Goal: Information Seeking & Learning: Find specific fact

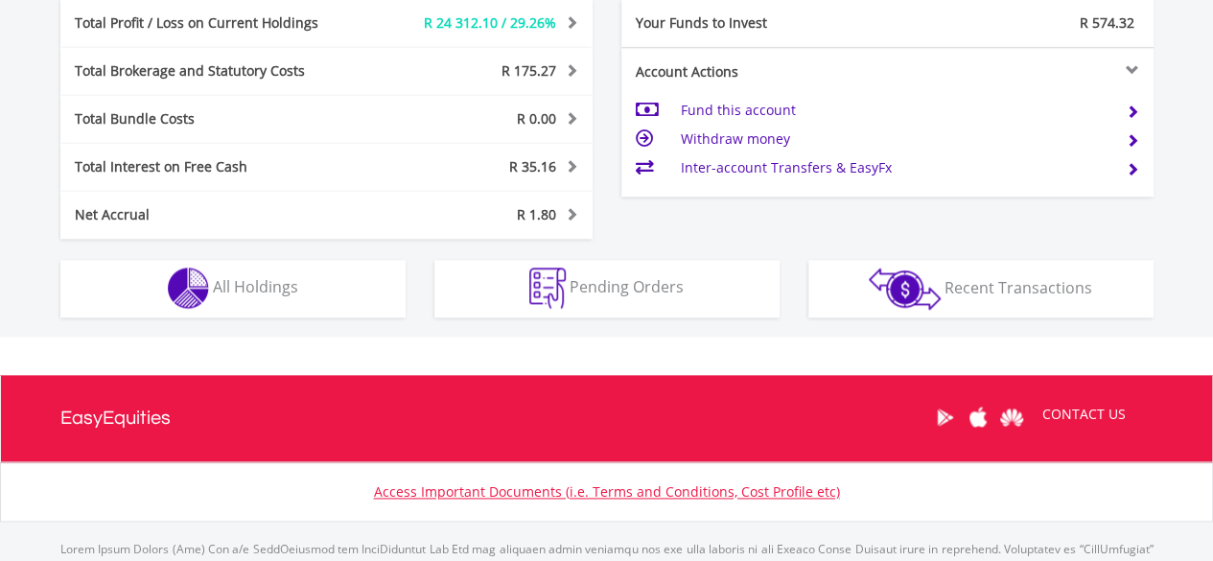
scroll to position [1055, 0]
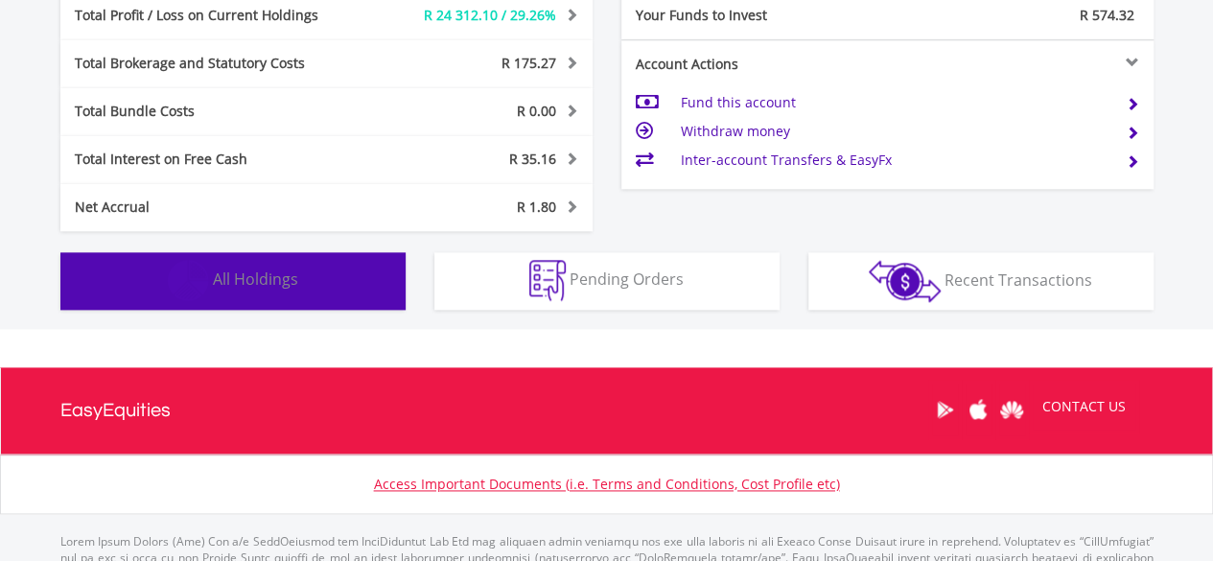
click at [238, 272] on span "All Holdings" at bounding box center [255, 278] width 85 height 21
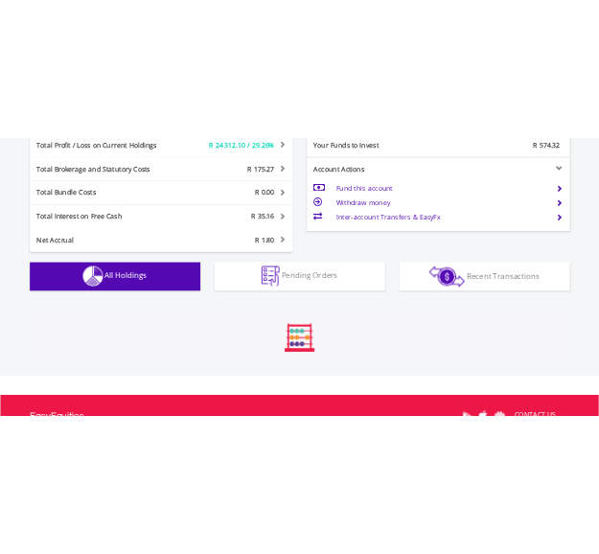
scroll to position [1421, 0]
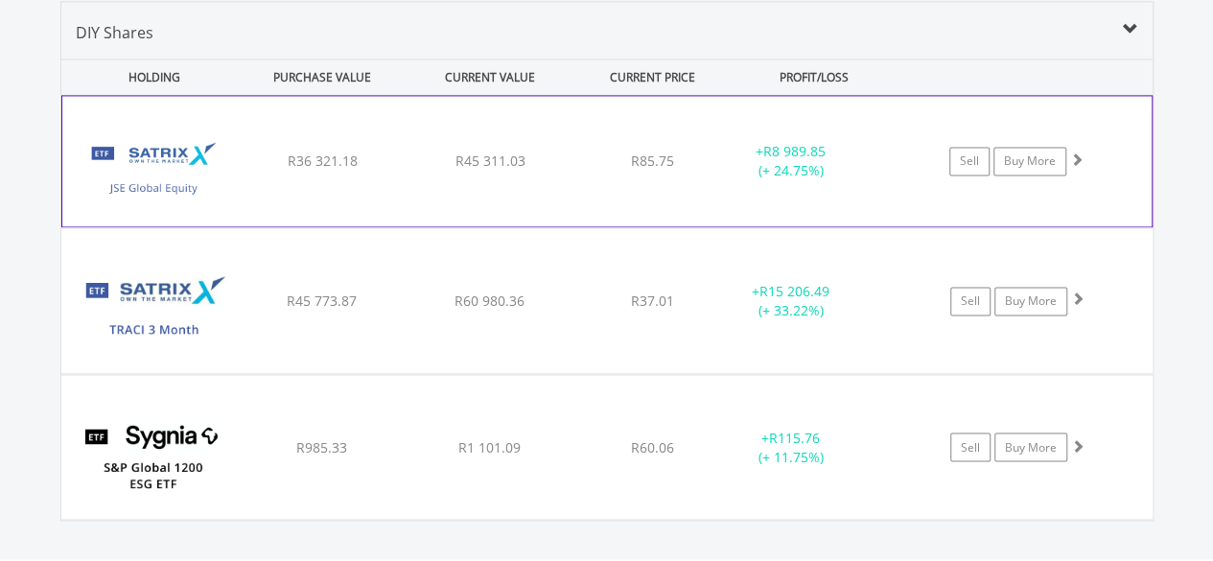
click at [162, 162] on img at bounding box center [154, 171] width 165 height 102
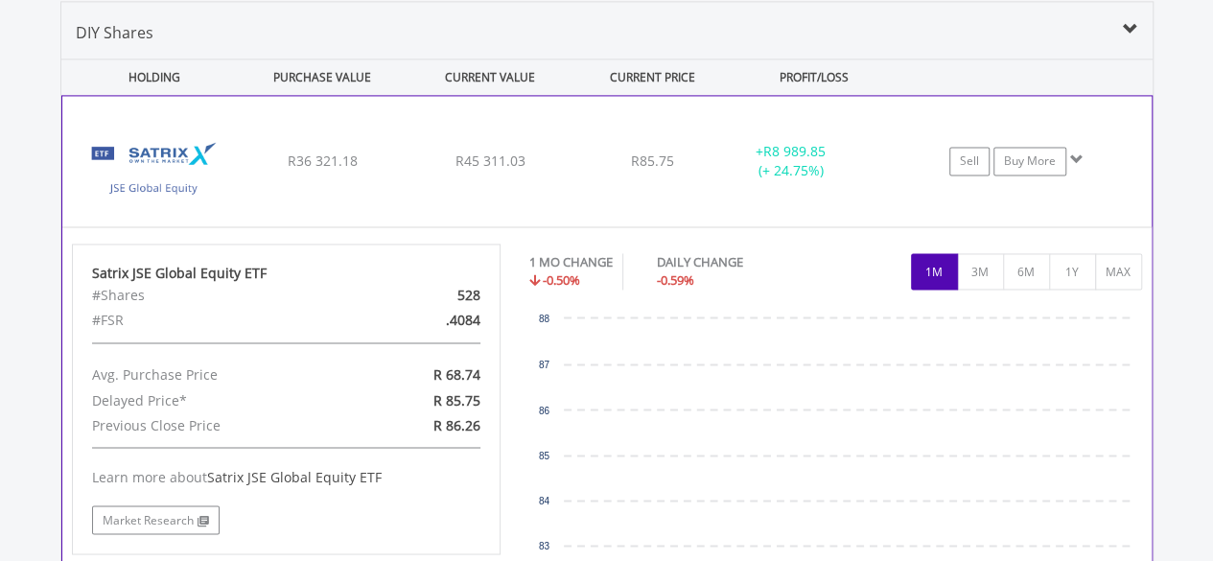
click at [161, 157] on img at bounding box center [154, 171] width 165 height 102
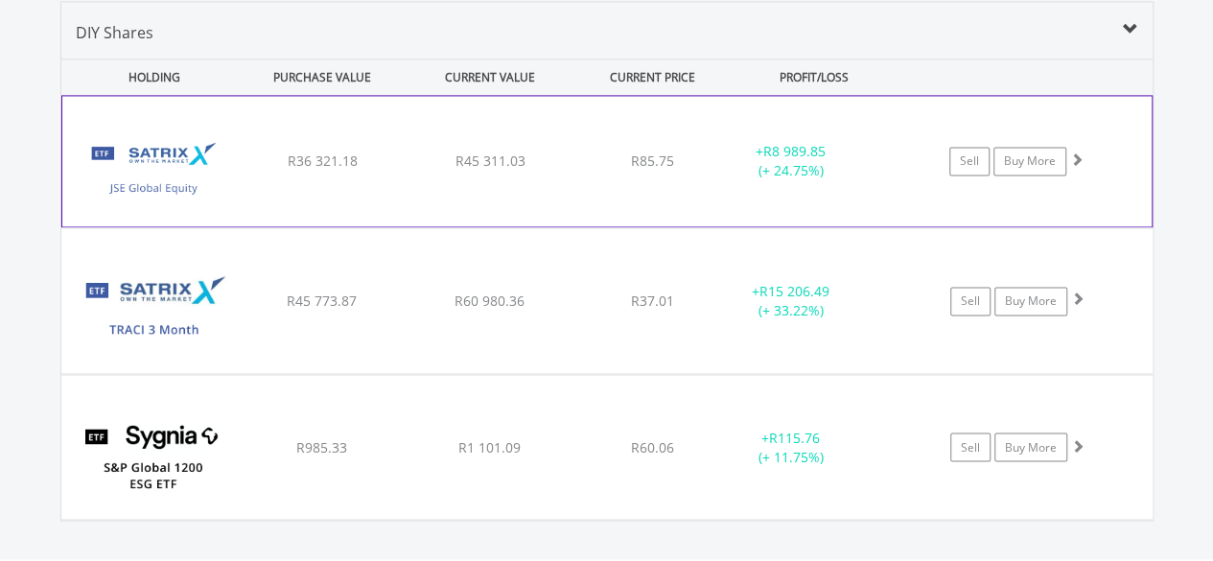
click at [160, 157] on img at bounding box center [154, 171] width 165 height 102
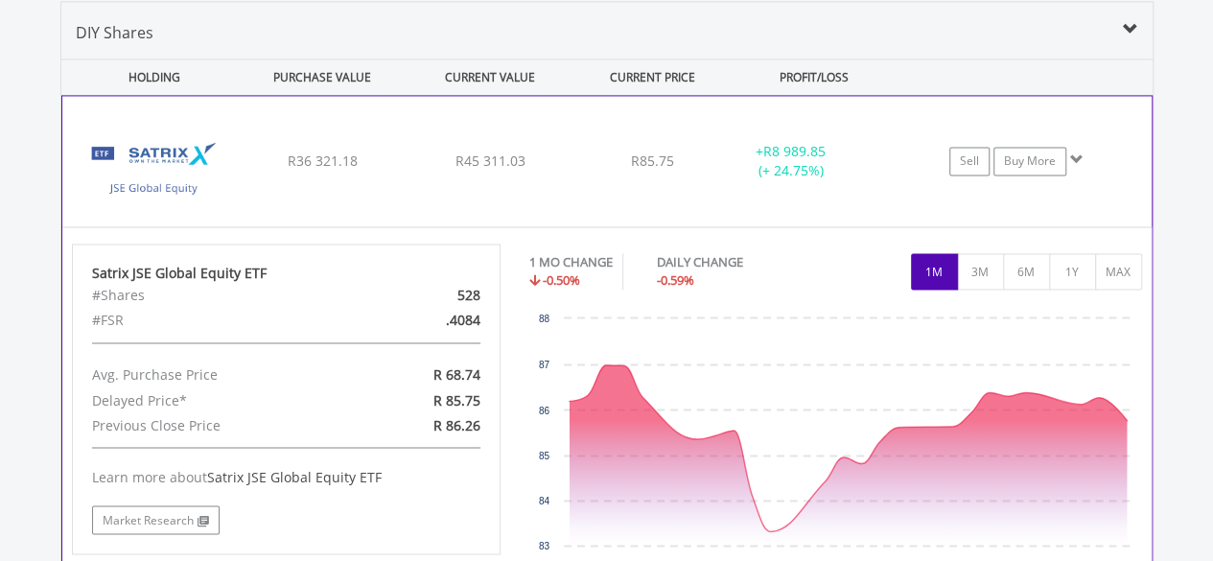
drag, startPoint x: 451, startPoint y: 319, endPoint x: 481, endPoint y: 319, distance: 30.7
click at [481, 319] on div ".4084" at bounding box center [425, 320] width 139 height 25
copy div "4084"
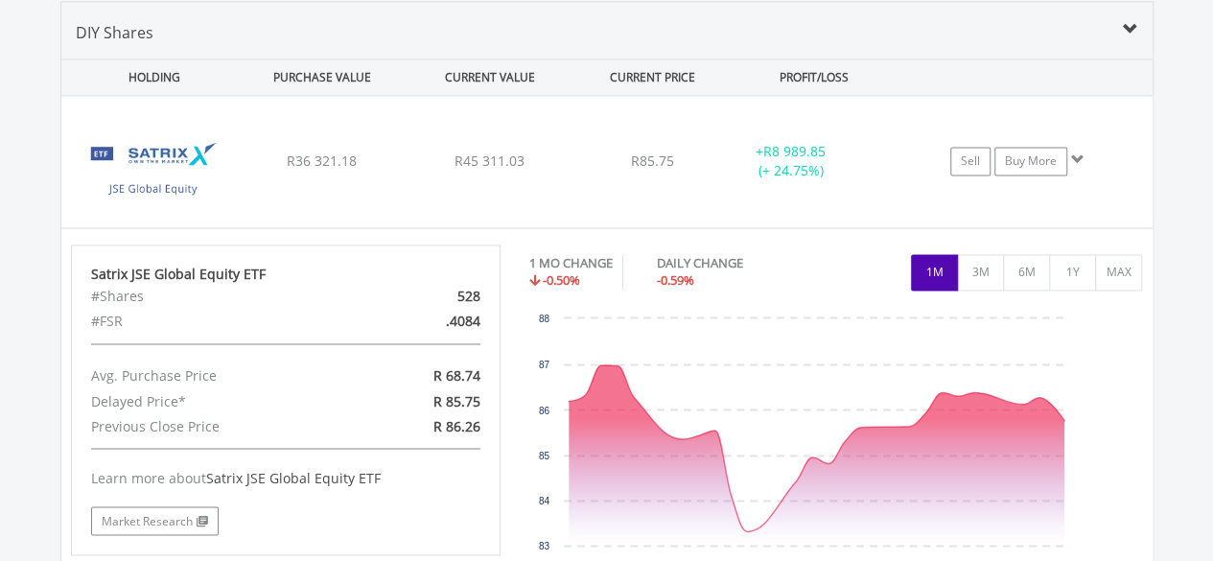
scroll to position [958650, 958470]
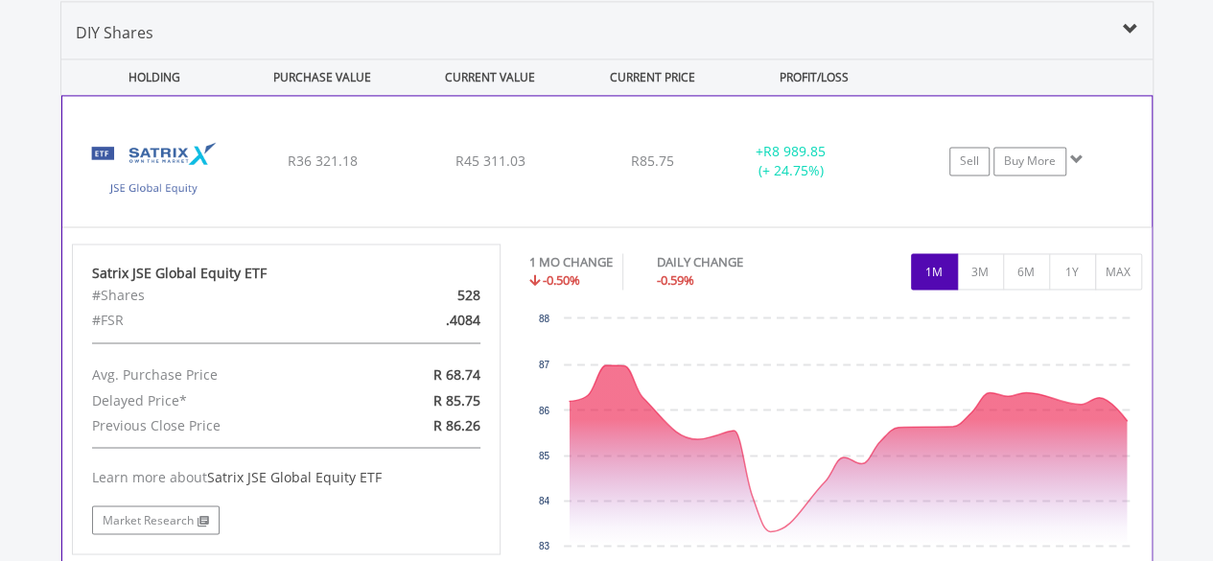
click at [161, 172] on img at bounding box center [154, 171] width 165 height 102
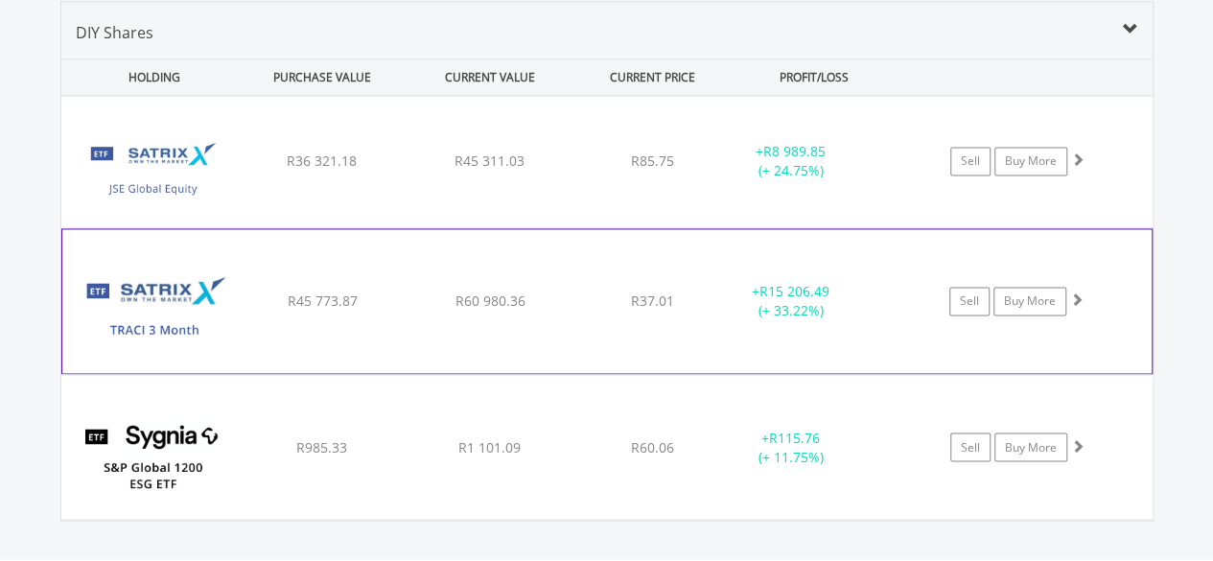
click at [163, 302] on img at bounding box center [154, 310] width 165 height 115
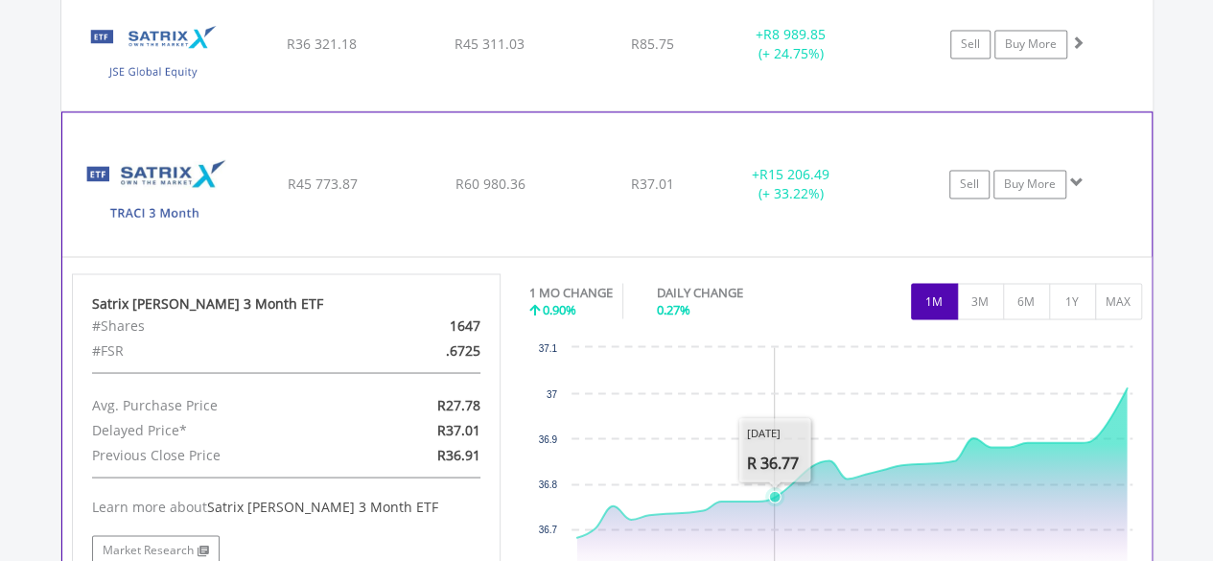
scroll to position [1325, 0]
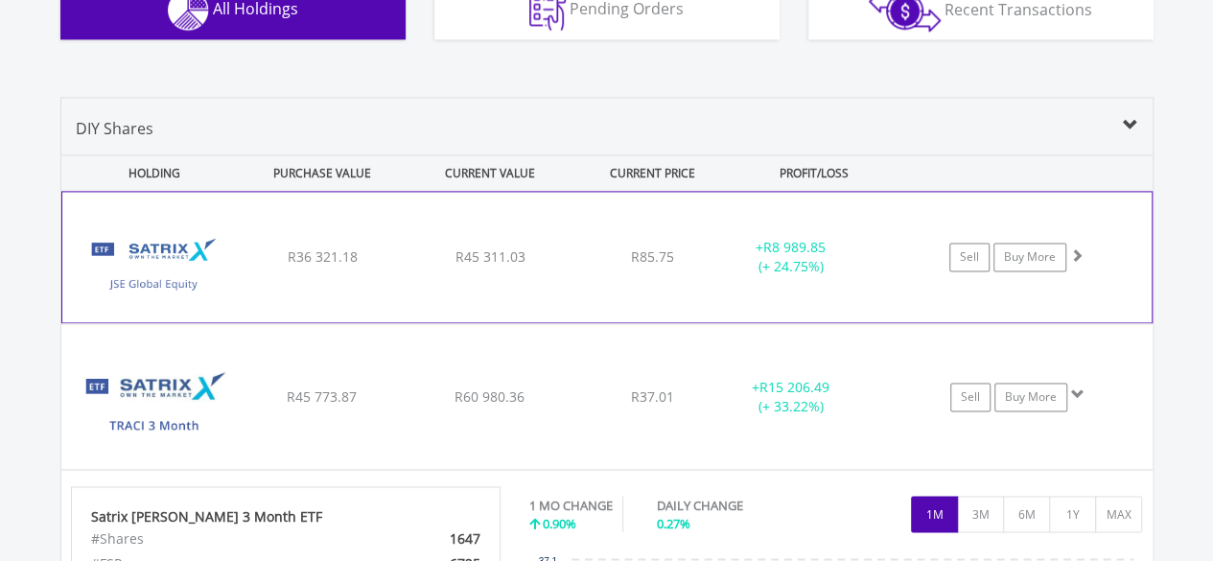
click at [178, 259] on img at bounding box center [154, 267] width 165 height 102
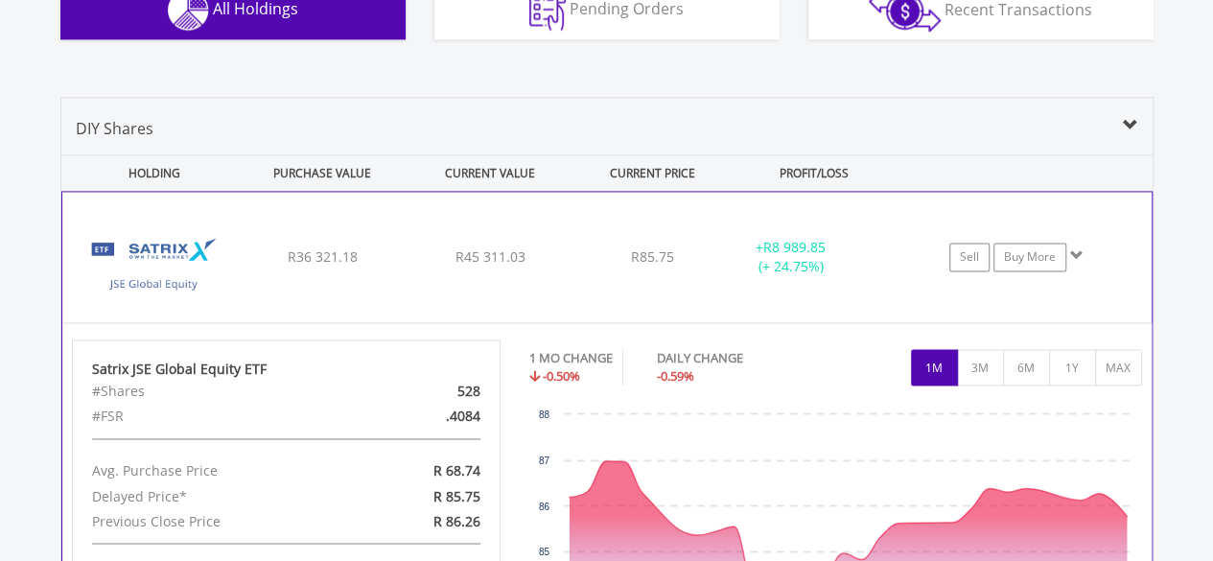
click at [178, 263] on img at bounding box center [154, 267] width 165 height 102
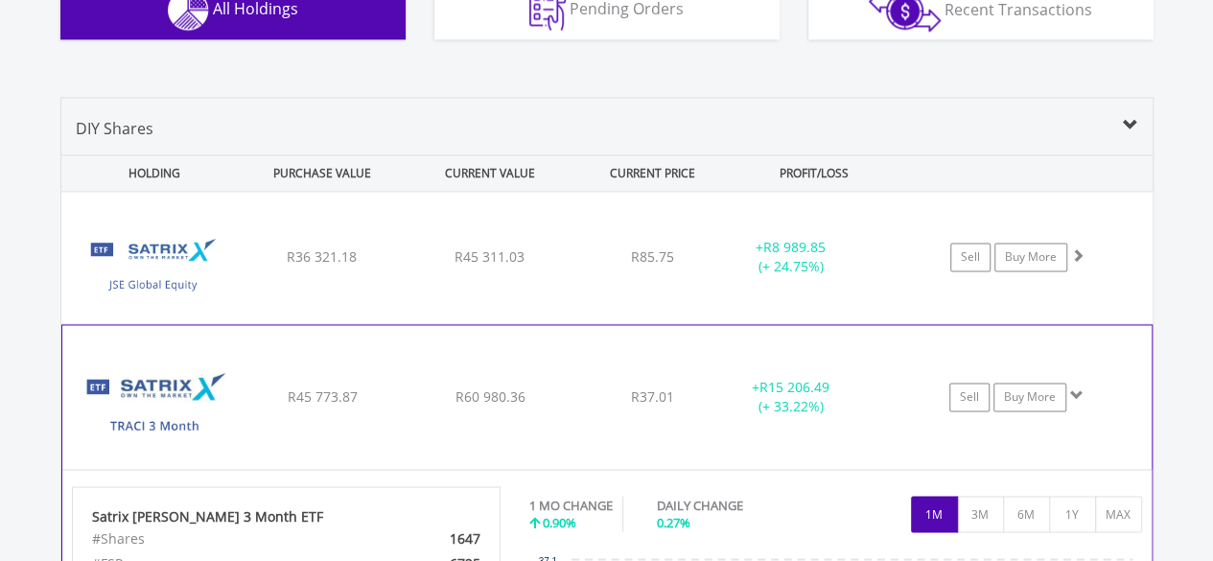
click at [165, 380] on img at bounding box center [154, 406] width 165 height 115
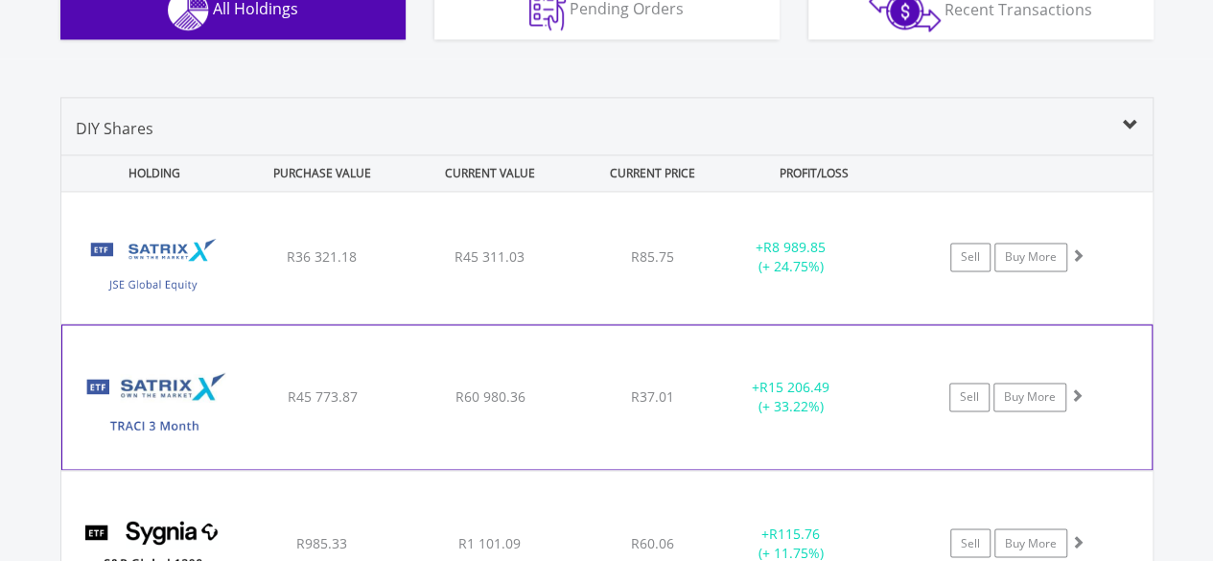
click at [162, 383] on img at bounding box center [154, 406] width 165 height 115
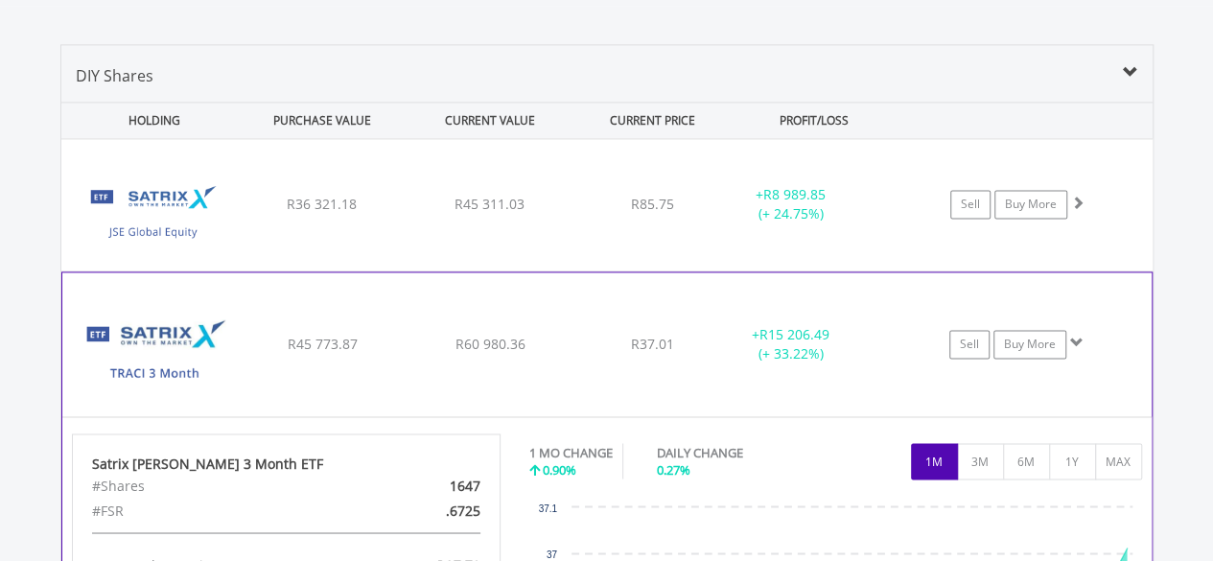
scroll to position [1421, 0]
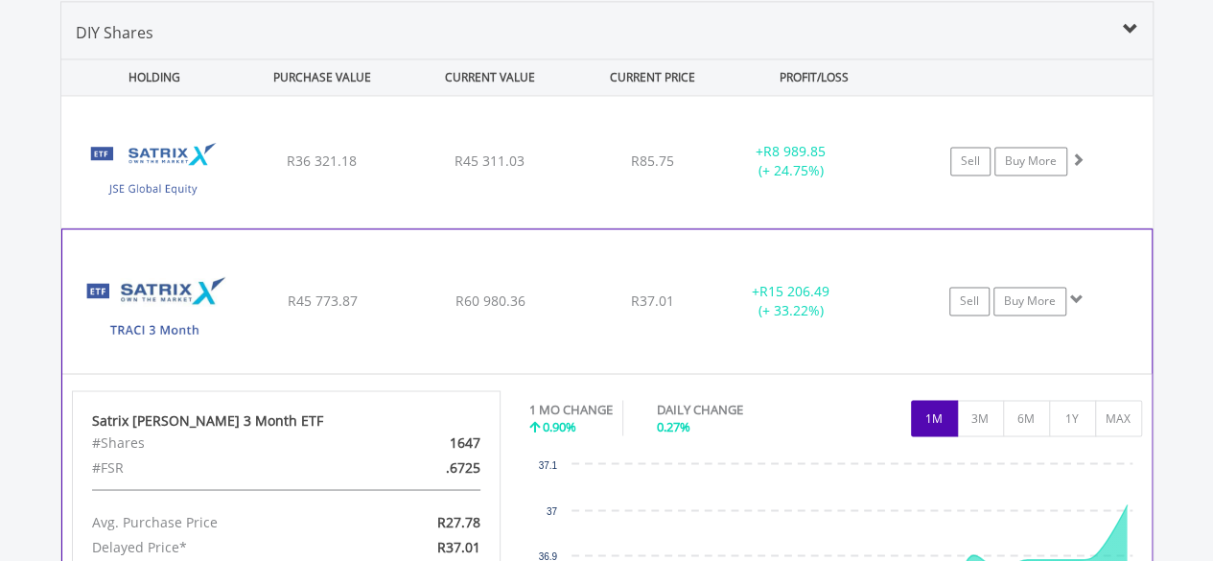
drag, startPoint x: 448, startPoint y: 467, endPoint x: 479, endPoint y: 472, distance: 32.0
click at [479, 472] on div ".6725" at bounding box center [425, 466] width 139 height 25
copy div "6725"
click at [157, 286] on img at bounding box center [154, 310] width 165 height 115
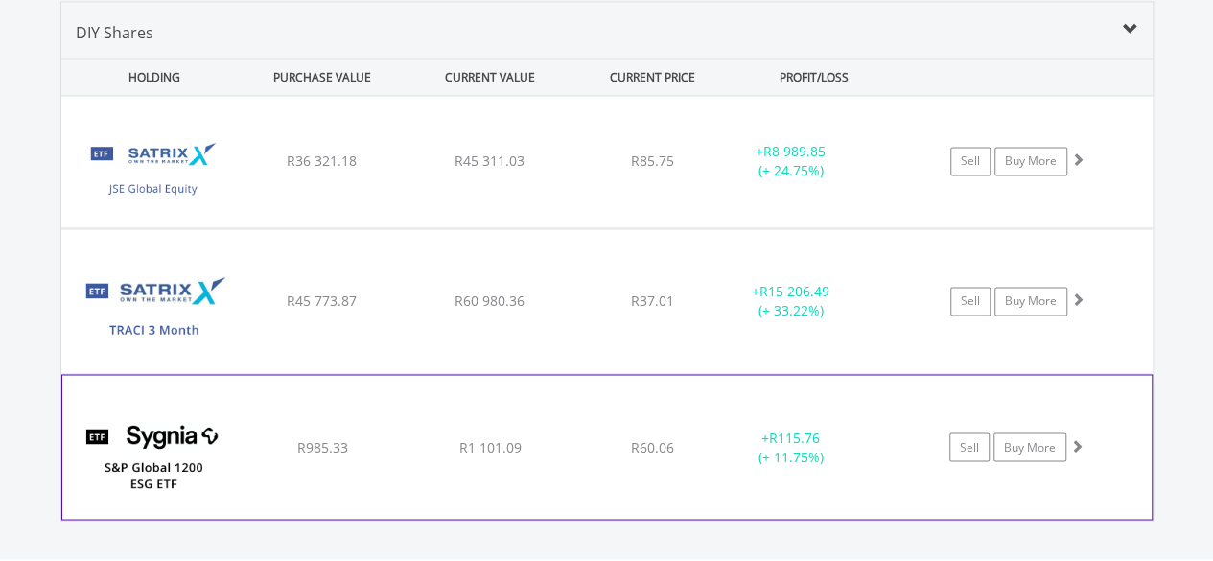
click at [140, 446] on img at bounding box center [154, 456] width 165 height 115
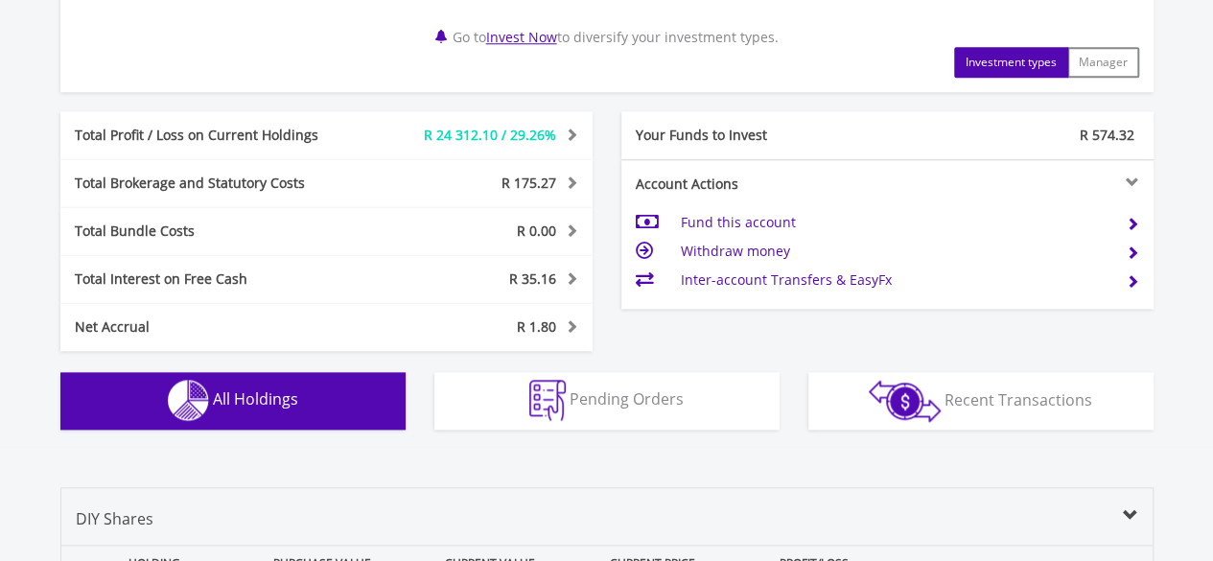
scroll to position [1037, 0]
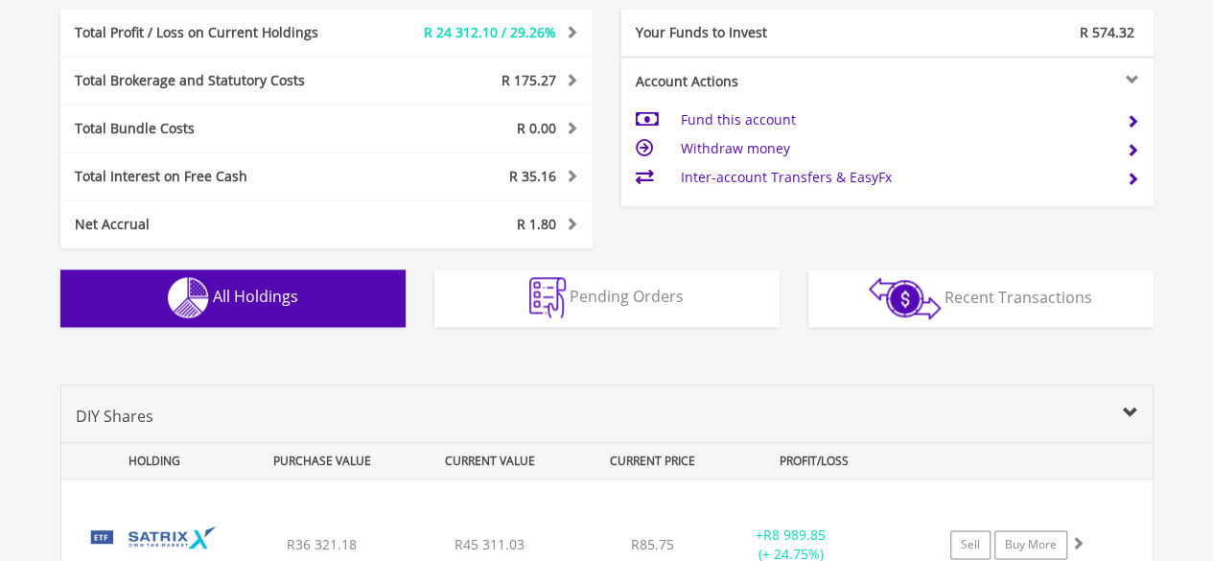
click at [198, 309] on img "button" at bounding box center [188, 297] width 41 height 41
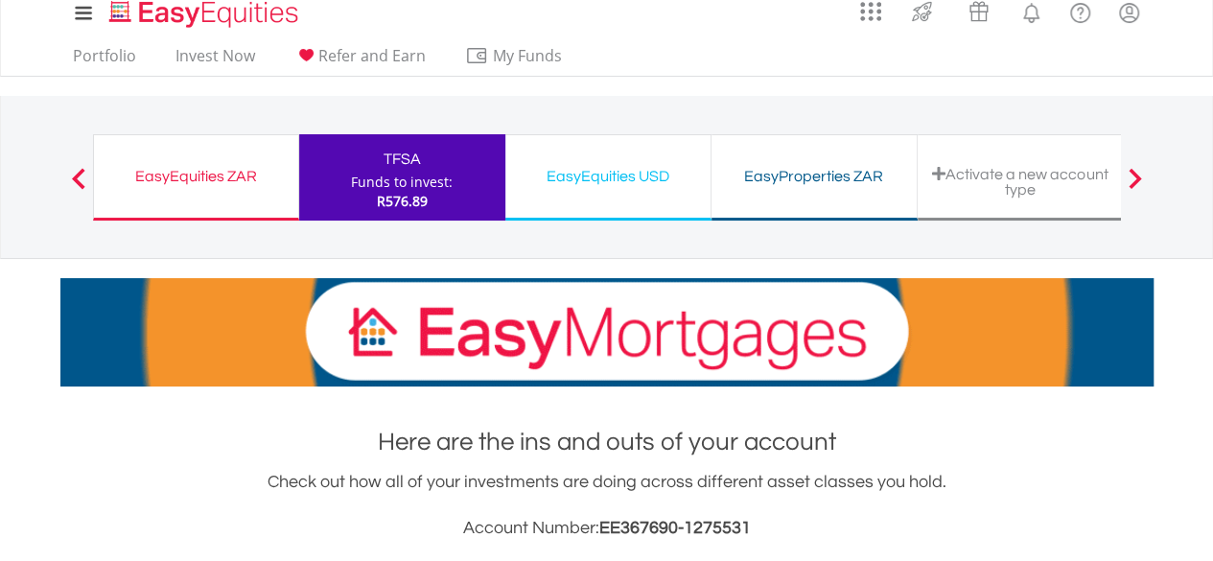
scroll to position [0, 0]
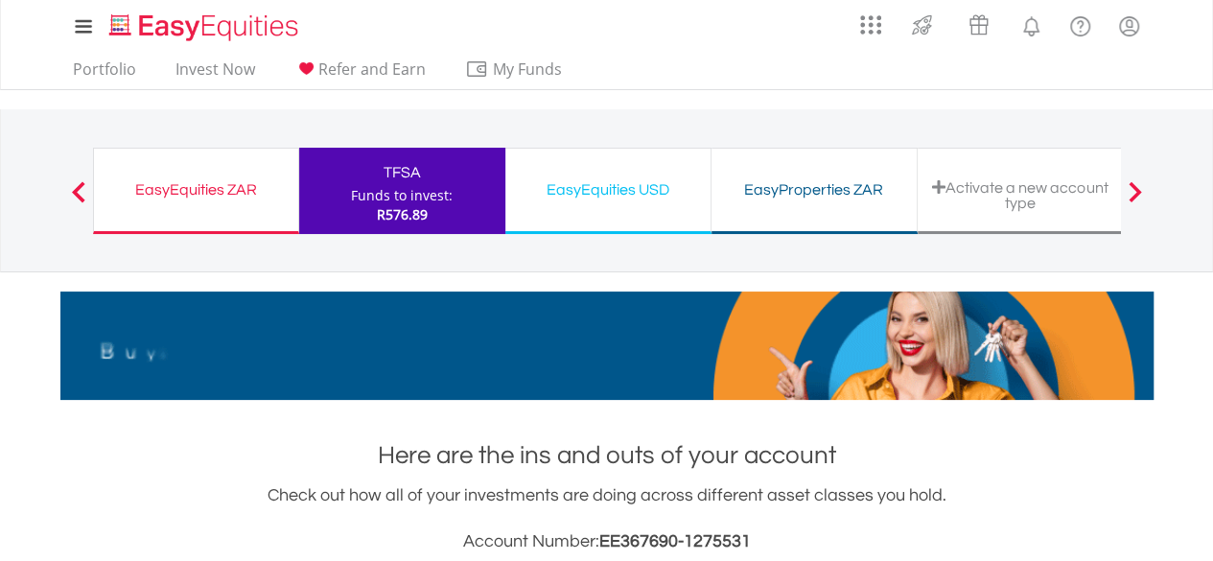
click at [171, 183] on div "EasyEquities ZAR" at bounding box center [195, 189] width 181 height 27
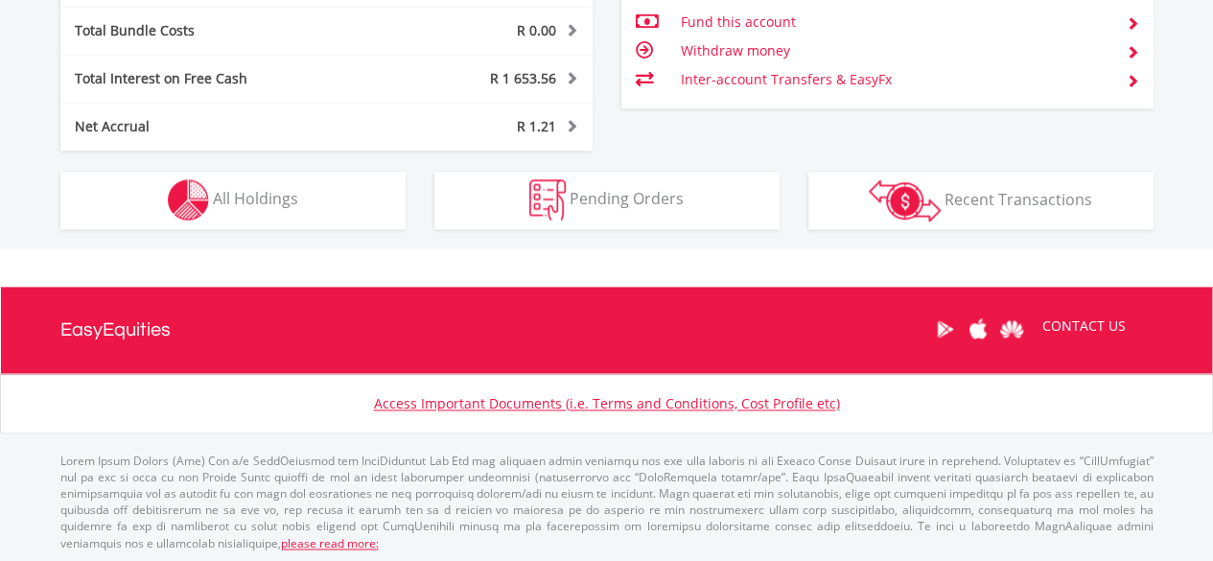
scroll to position [184, 364]
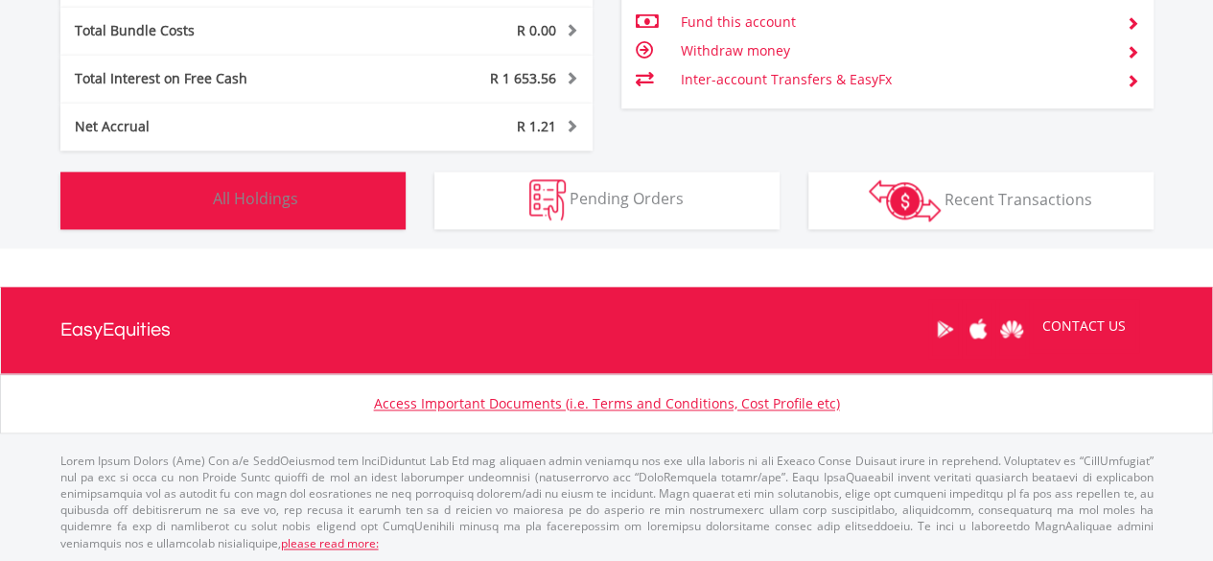
click at [240, 198] on span "All Holdings" at bounding box center [255, 198] width 85 height 21
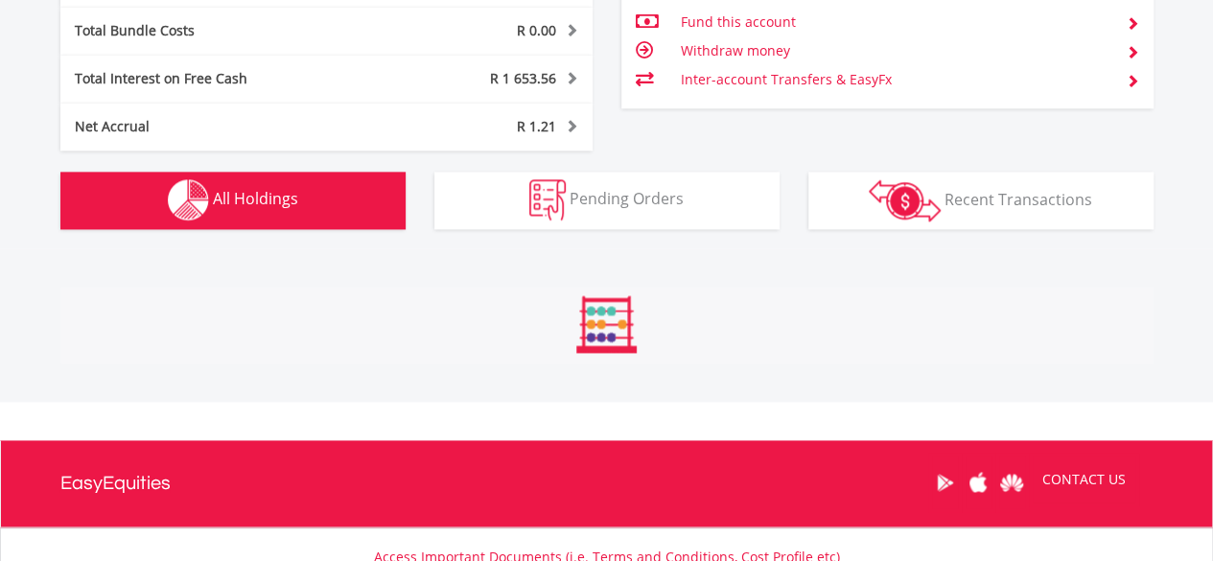
scroll to position [1459, 0]
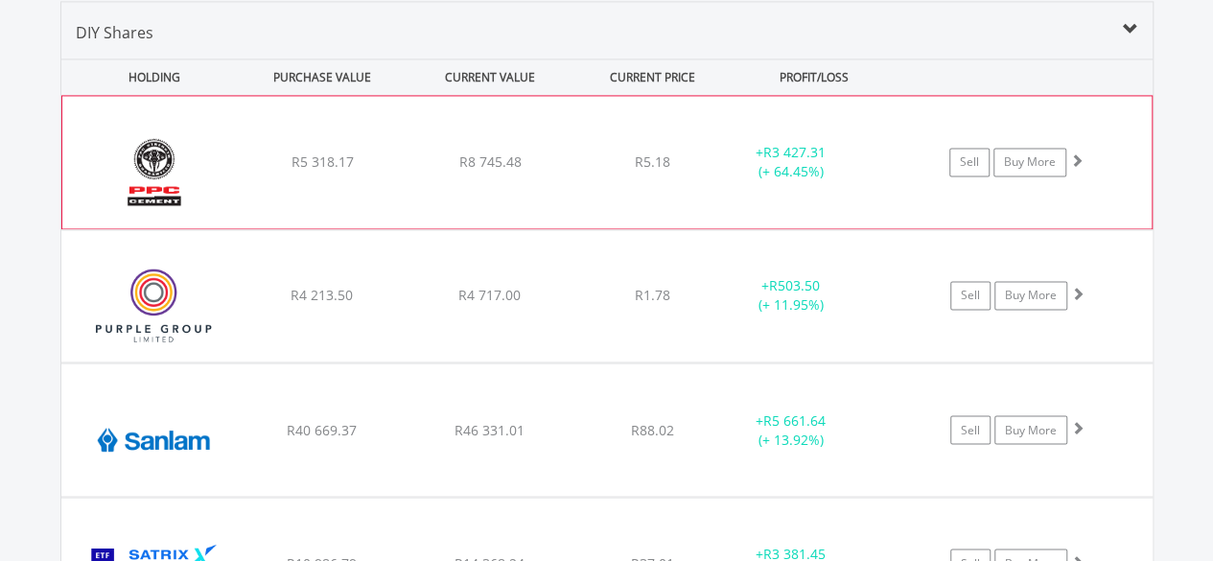
click at [150, 165] on img at bounding box center [154, 172] width 165 height 104
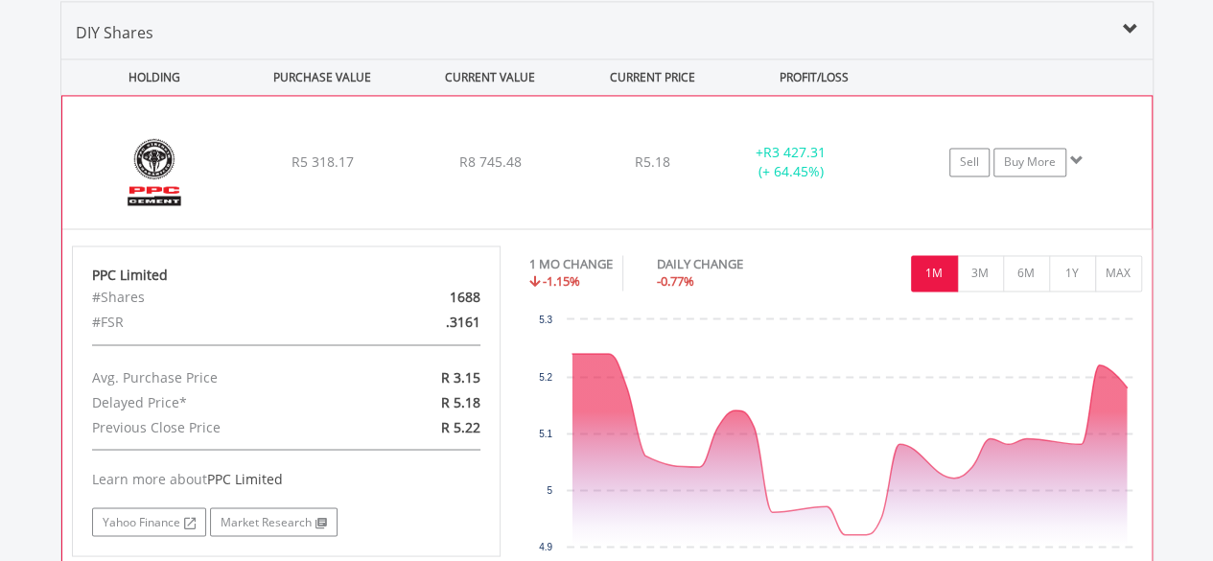
drag, startPoint x: 450, startPoint y: 321, endPoint x: 479, endPoint y: 321, distance: 29.7
click at [479, 321] on div ".3161" at bounding box center [425, 322] width 139 height 25
copy div "3161"
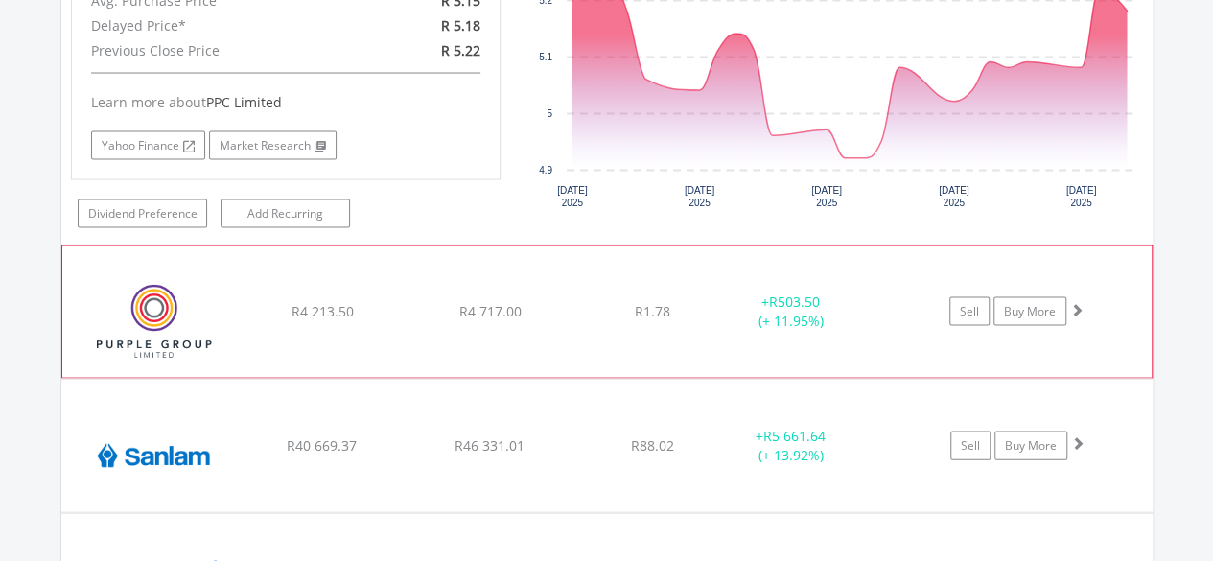
scroll to position [1843, 0]
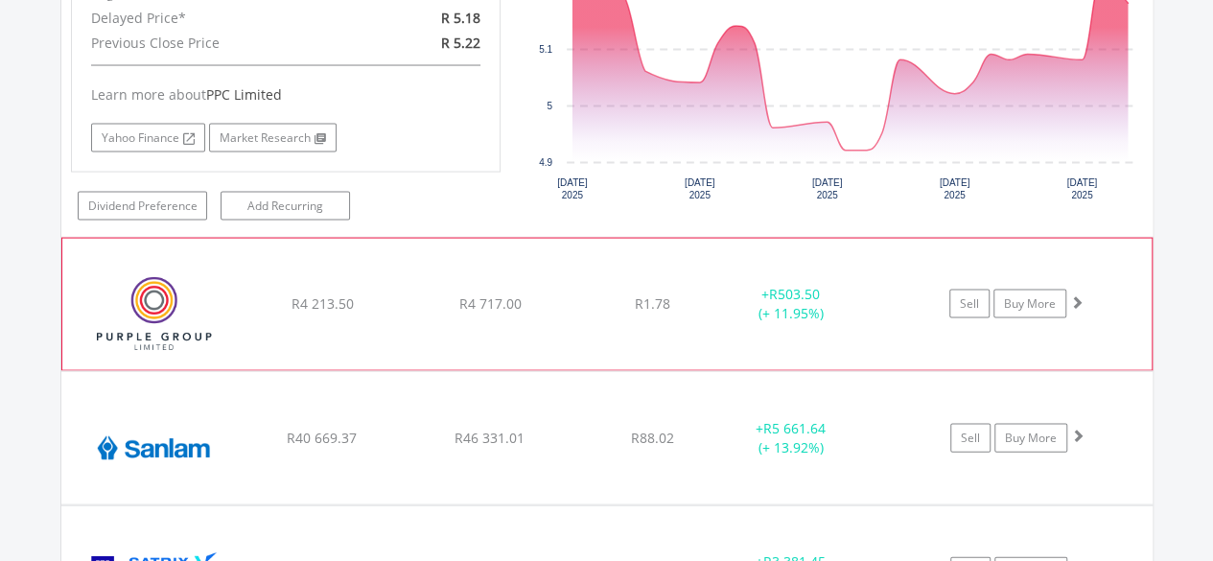
click at [164, 306] on img at bounding box center [154, 314] width 165 height 102
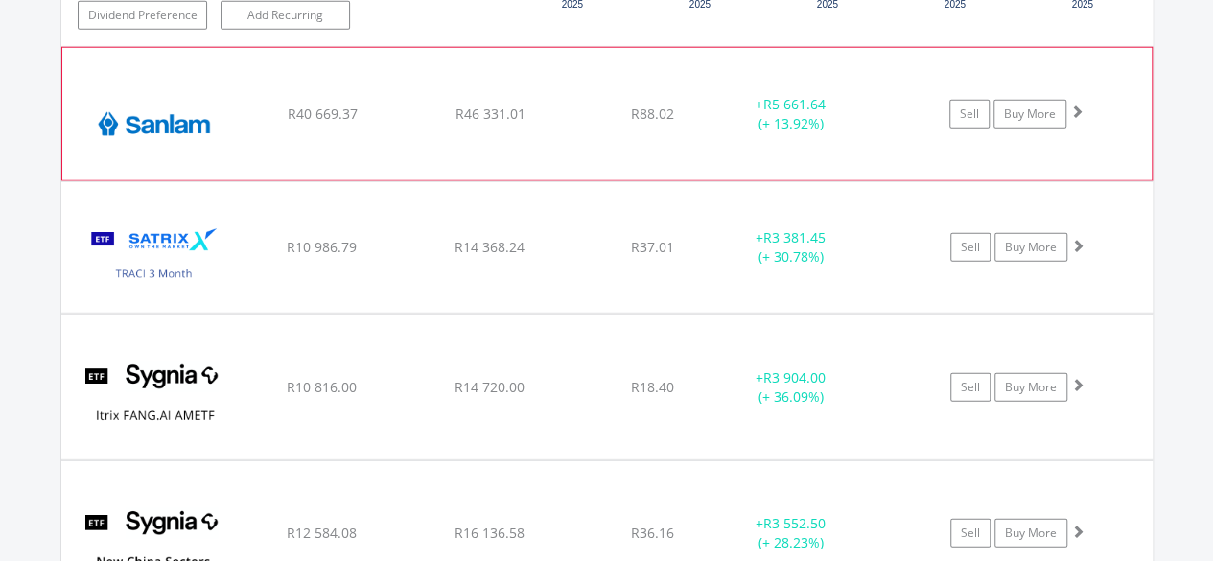
scroll to position [2610, 0]
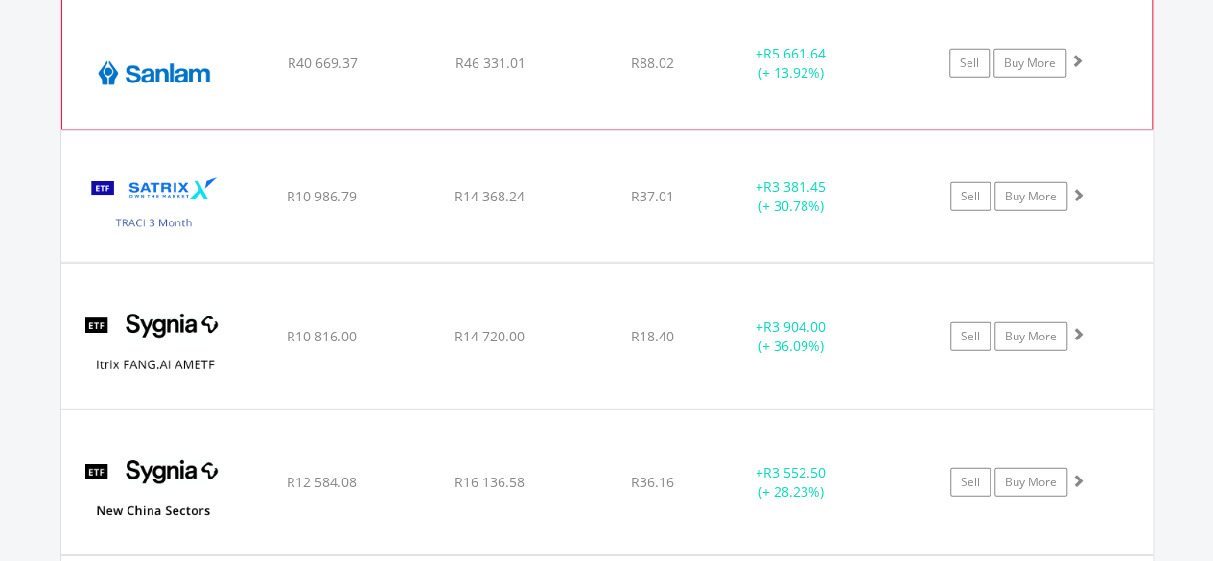
click at [161, 74] on img at bounding box center [154, 73] width 165 height 104
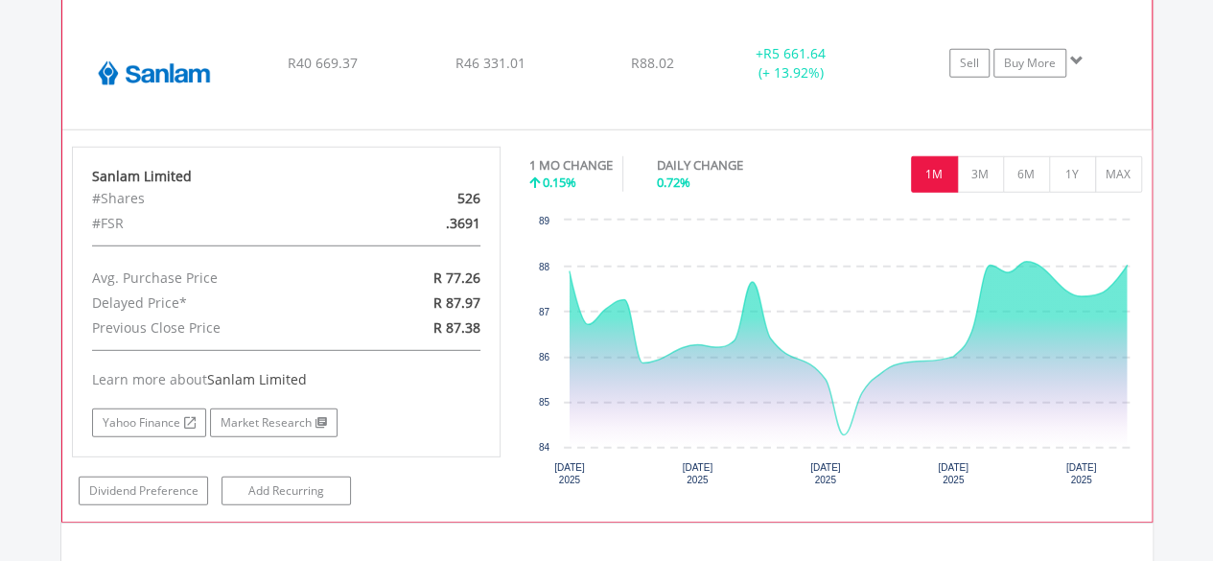
drag, startPoint x: 451, startPoint y: 210, endPoint x: 477, endPoint y: 210, distance: 26.8
click at [477, 211] on div ".3691" at bounding box center [425, 223] width 139 height 25
copy div "3691"
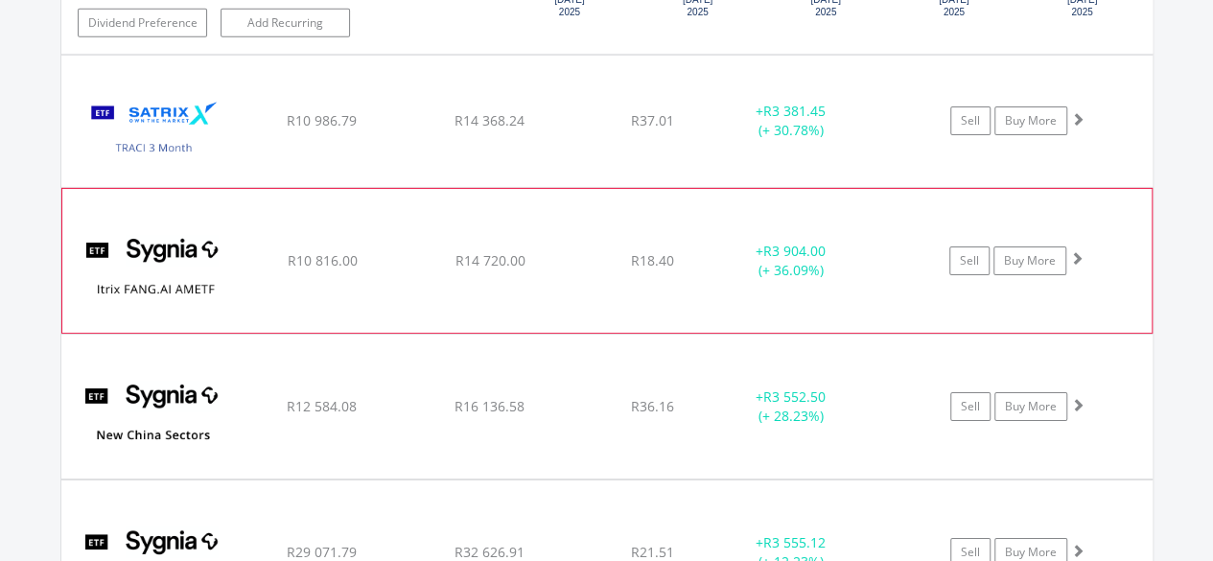
scroll to position [3089, 0]
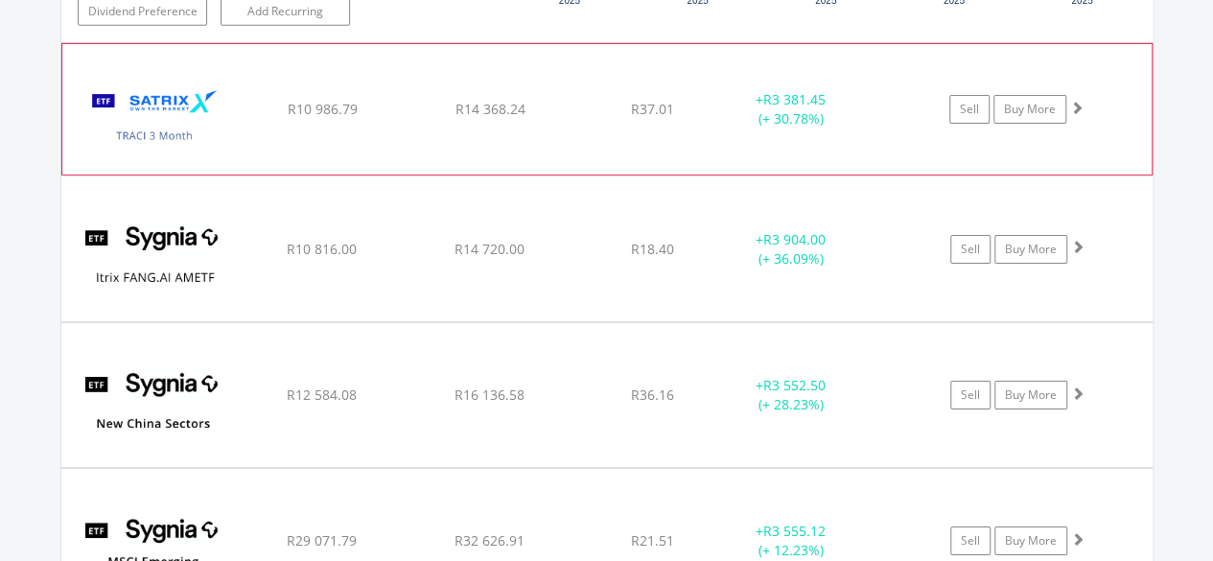
click at [156, 95] on img at bounding box center [154, 119] width 165 height 102
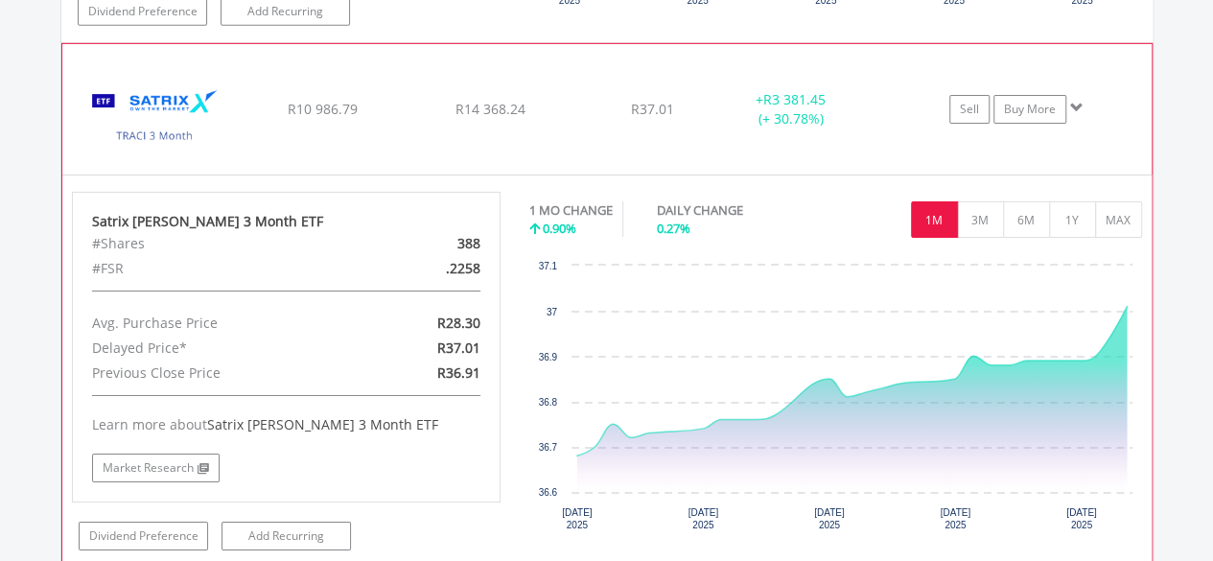
drag, startPoint x: 447, startPoint y: 256, endPoint x: 479, endPoint y: 261, distance: 33.0
click at [479, 261] on div ".2258" at bounding box center [425, 268] width 139 height 25
copy div ".2258"
drag, startPoint x: 934, startPoint y: 204, endPoint x: 938, endPoint y: 231, distance: 27.1
click at [938, 231] on div "1 MO CHANGE 0.90% DAILY CHANGE 0.27% 1M 3M 6M 1Y MAX" at bounding box center [835, 224] width 613 height 64
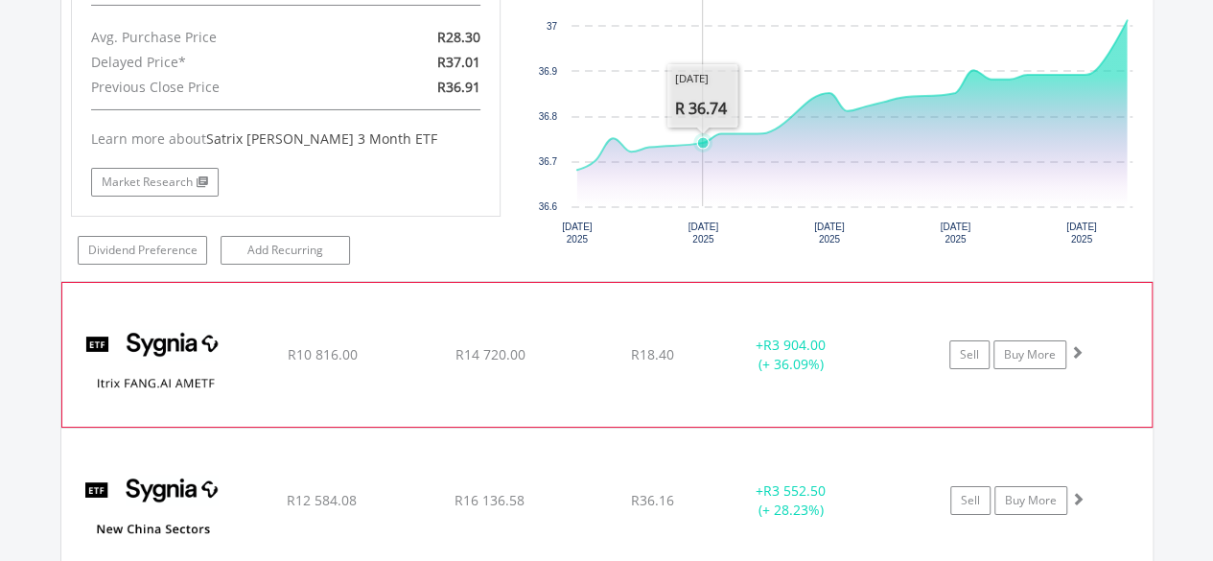
scroll to position [3377, 0]
click at [170, 339] on img at bounding box center [154, 363] width 165 height 115
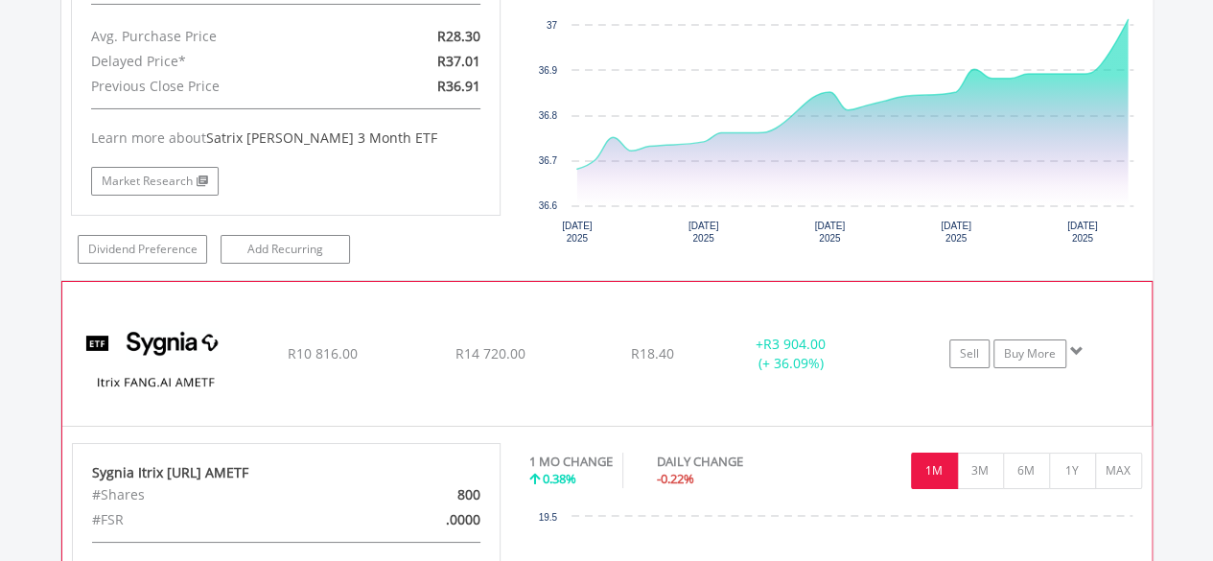
scroll to position [3473, 0]
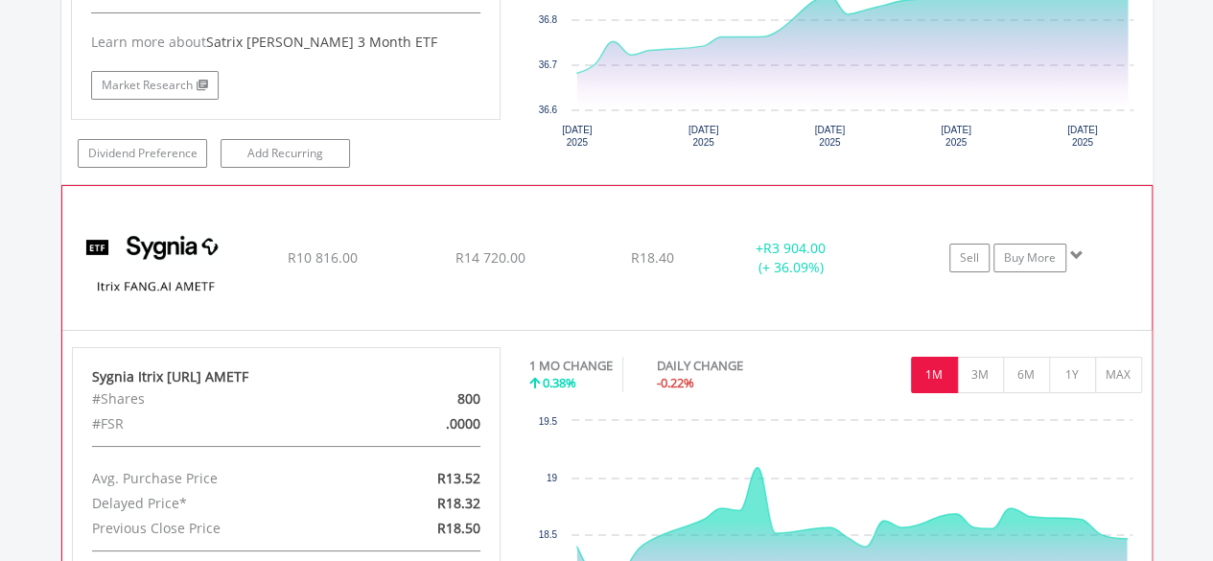
click at [178, 233] on img at bounding box center [154, 267] width 165 height 115
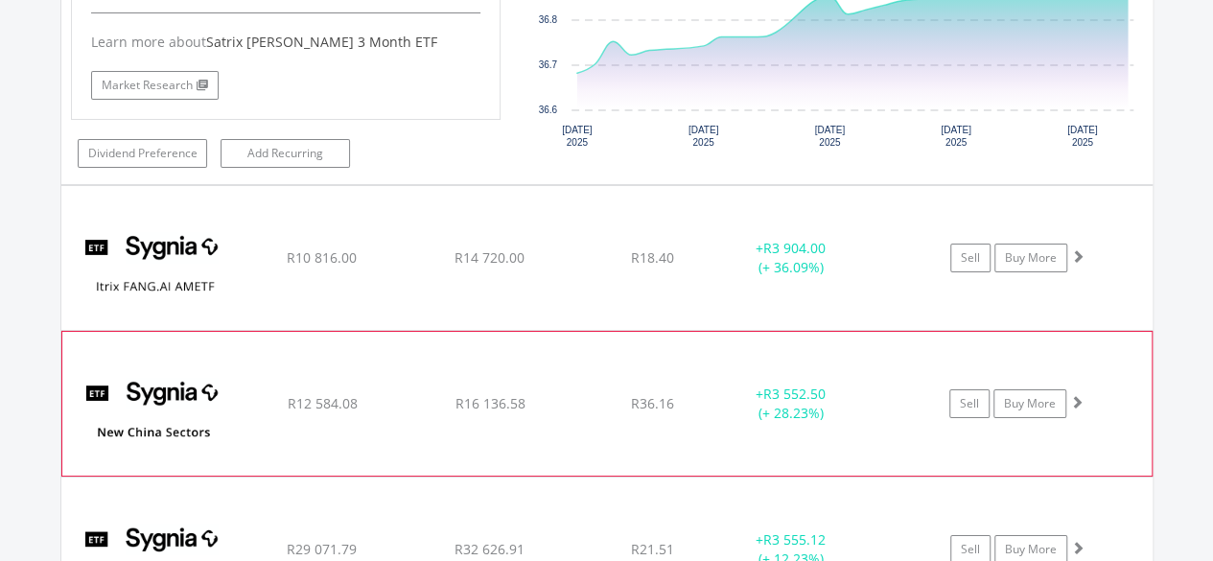
click at [151, 386] on img at bounding box center [154, 413] width 165 height 115
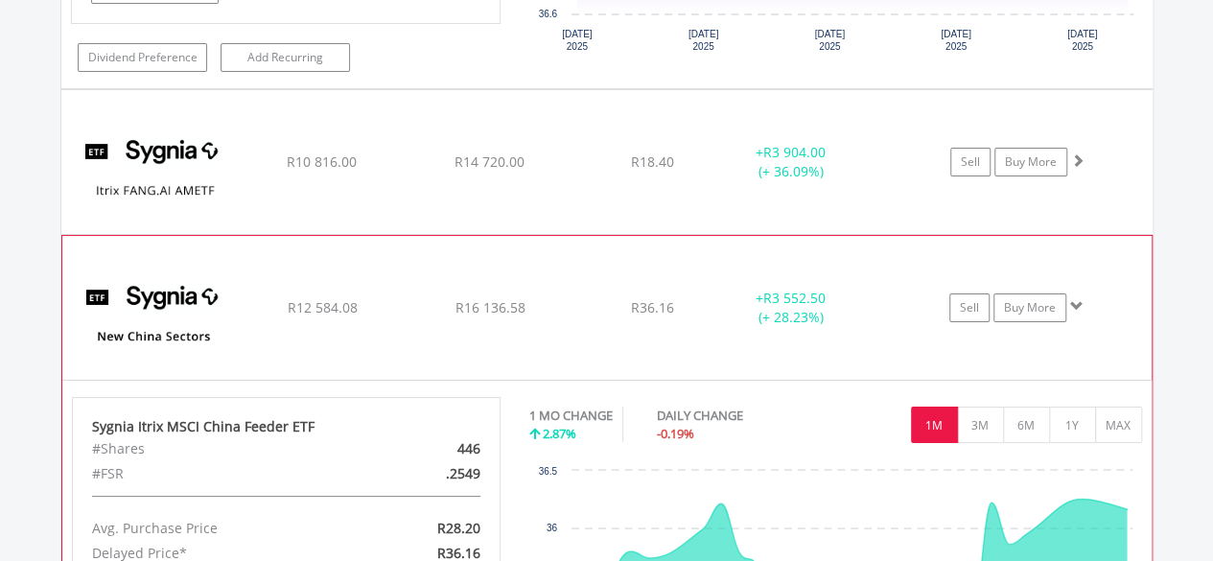
scroll to position [3665, 0]
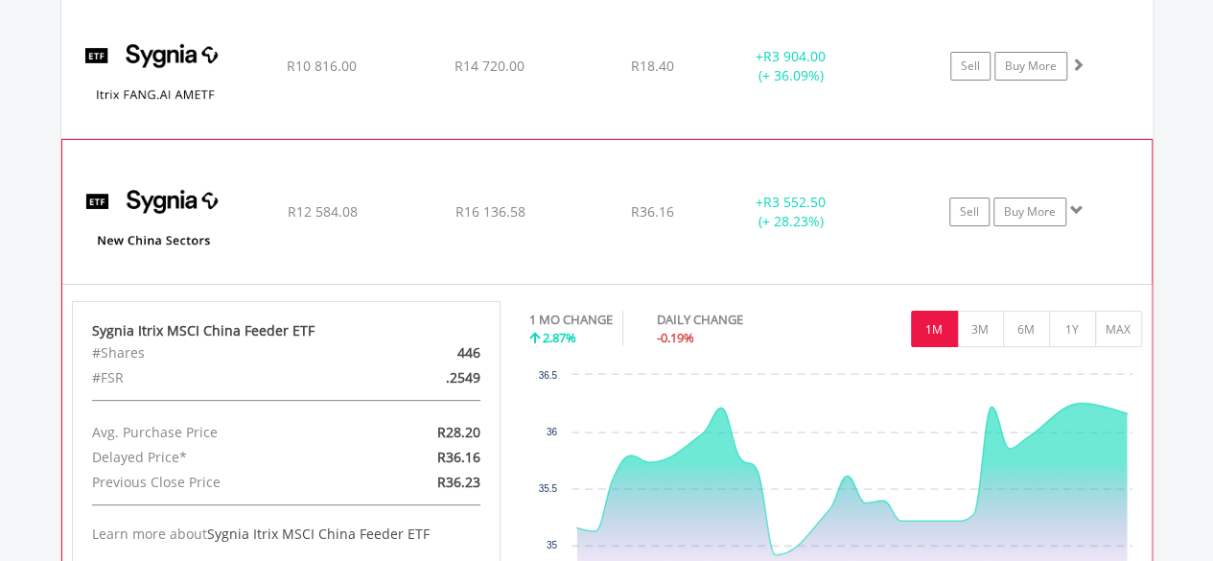
drag, startPoint x: 447, startPoint y: 363, endPoint x: 483, endPoint y: 365, distance: 36.5
click at [483, 365] on div ".2549" at bounding box center [425, 377] width 139 height 25
copy div ".2549"
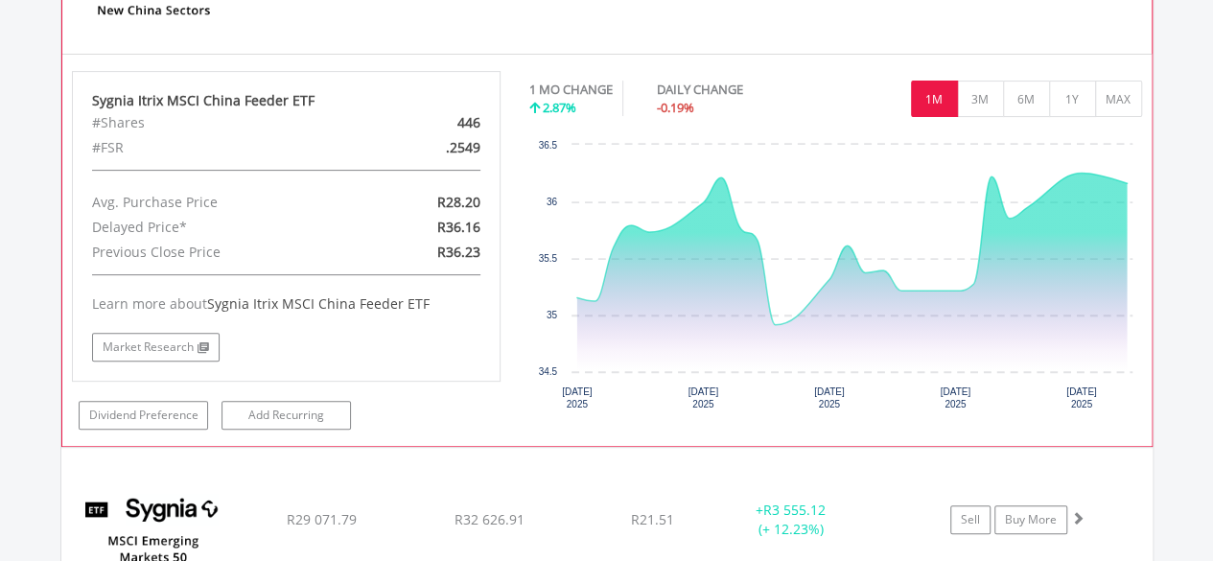
scroll to position [4048, 0]
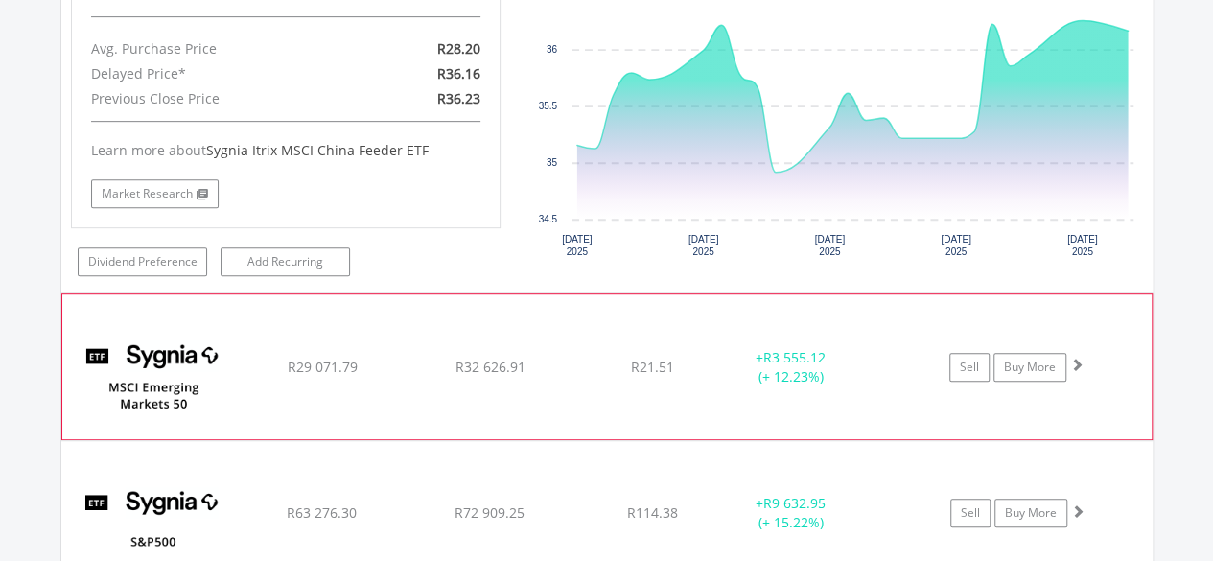
click at [156, 326] on img at bounding box center [154, 375] width 165 height 115
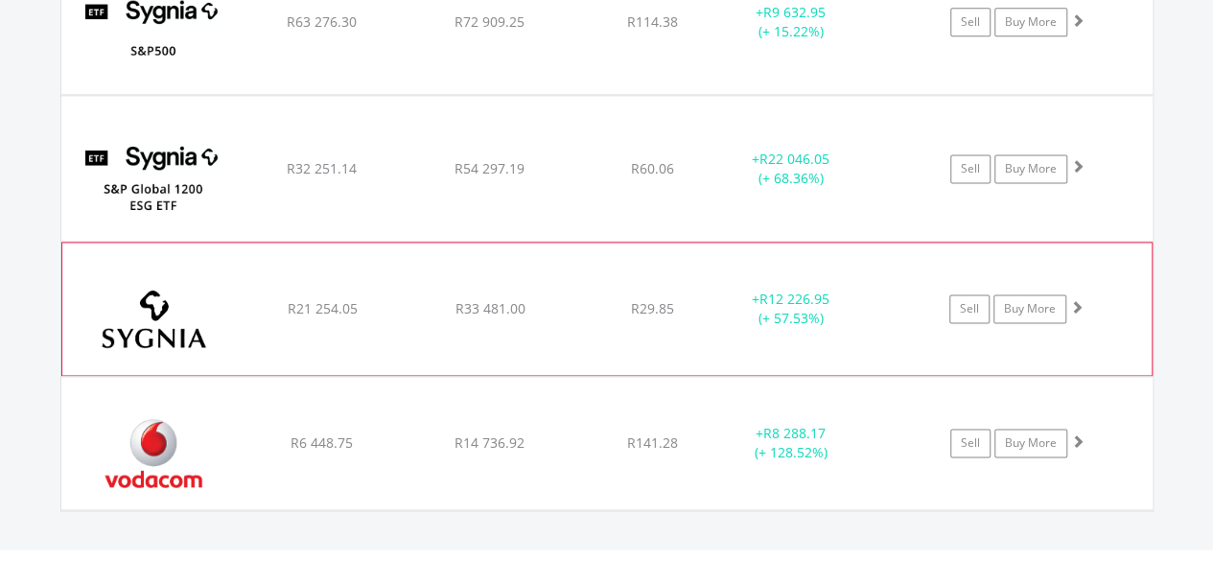
scroll to position [4815, 0]
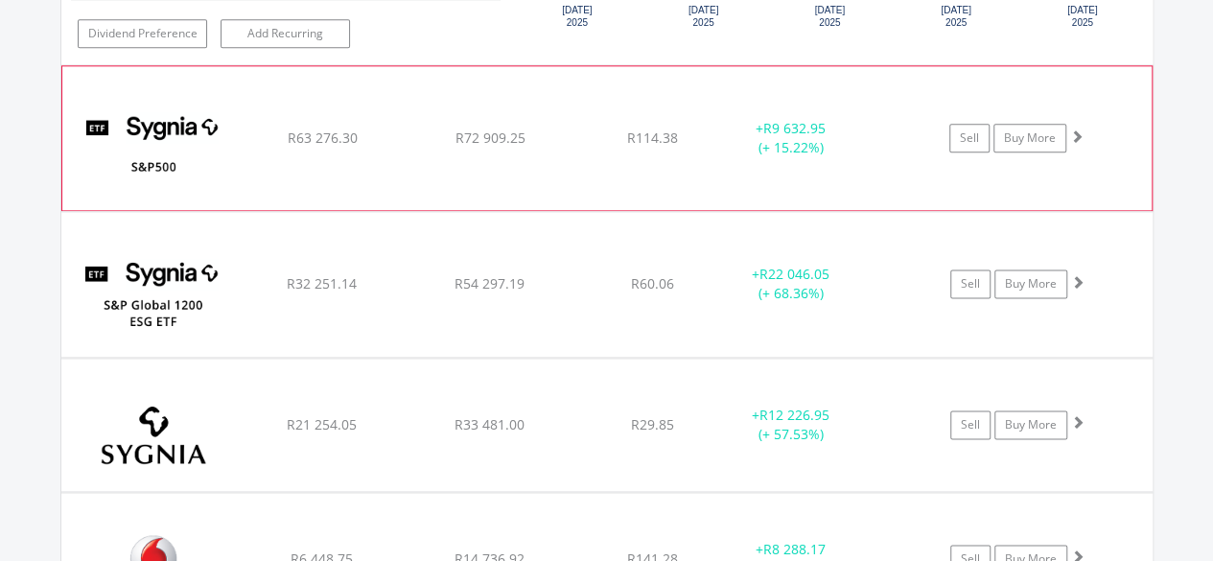
click at [184, 120] on img at bounding box center [154, 147] width 165 height 115
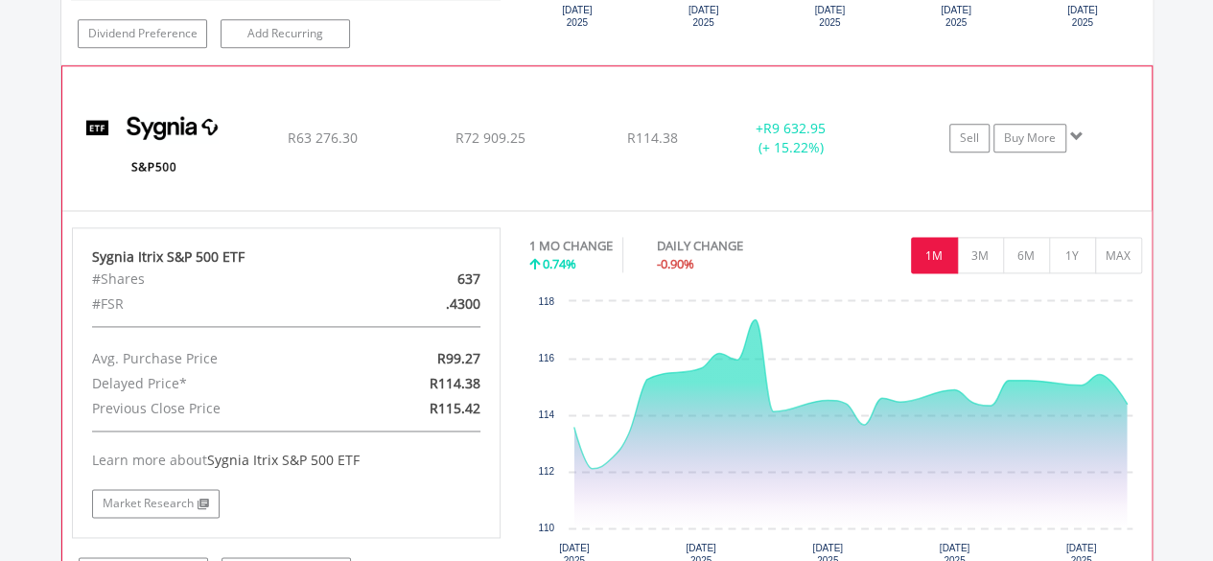
drag, startPoint x: 446, startPoint y: 284, endPoint x: 479, endPoint y: 284, distance: 33.6
click at [479, 291] on div ".4300" at bounding box center [425, 303] width 139 height 25
copy div ".4300"
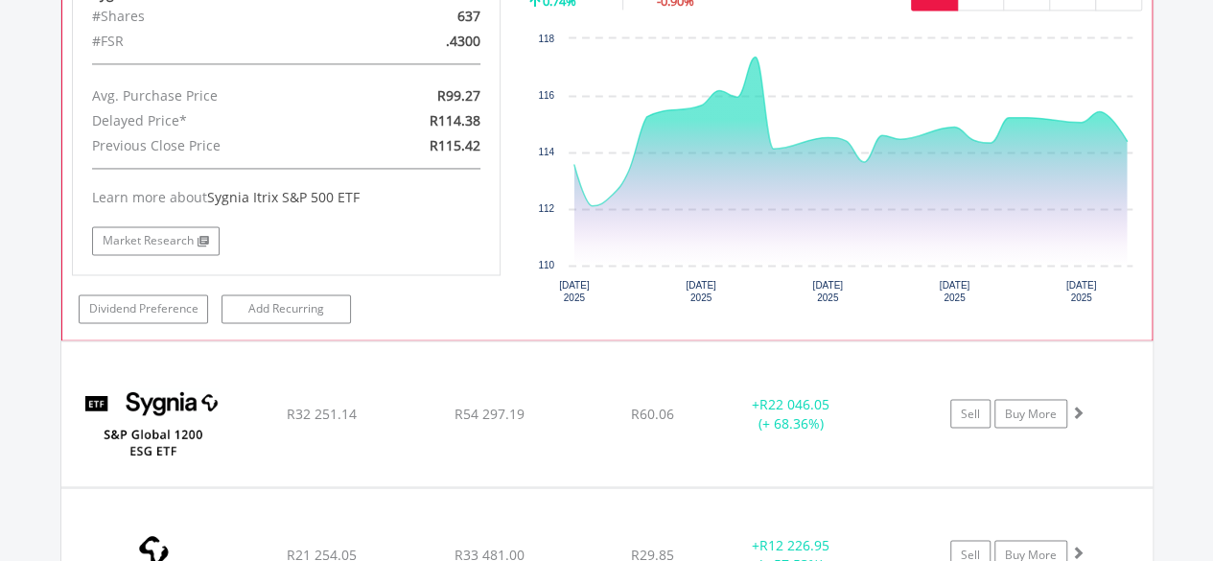
scroll to position [5103, 0]
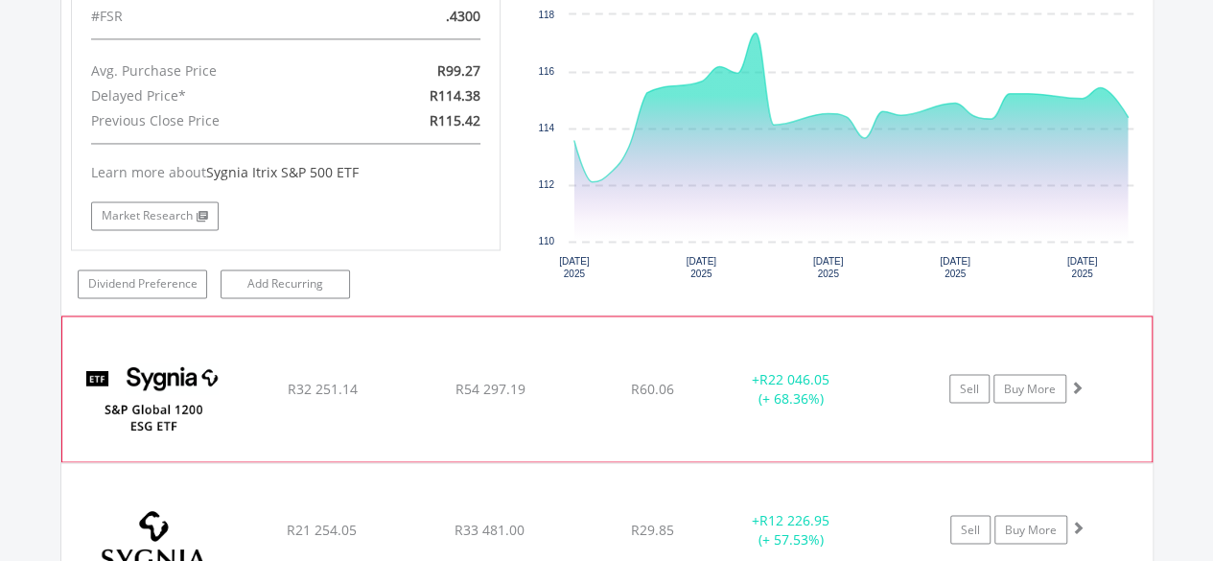
click at [130, 356] on img at bounding box center [154, 397] width 165 height 115
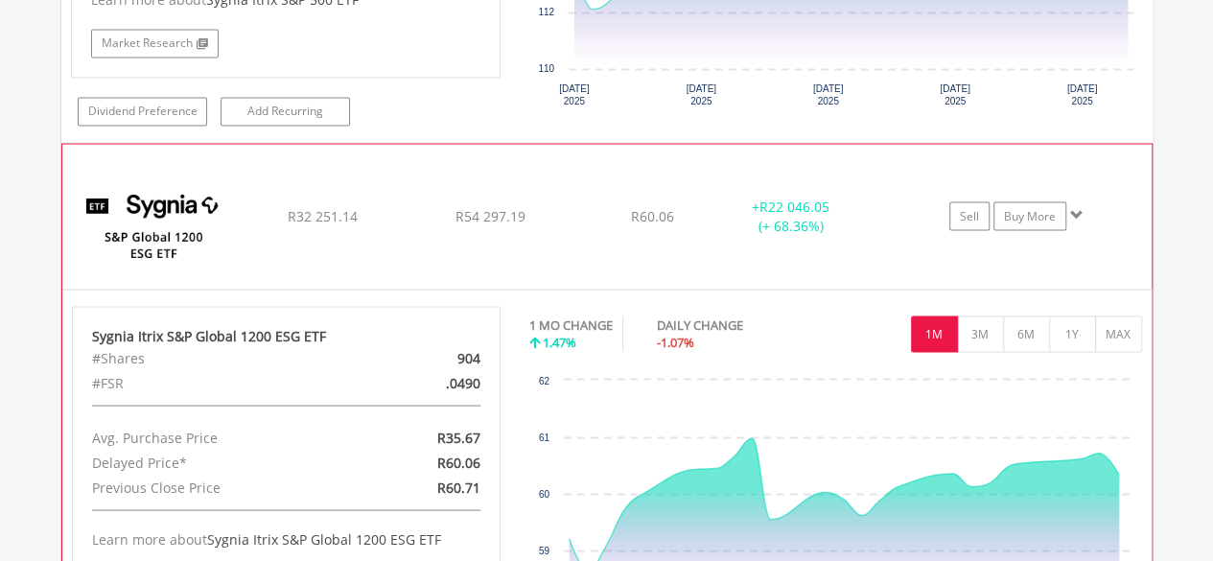
scroll to position [5295, 0]
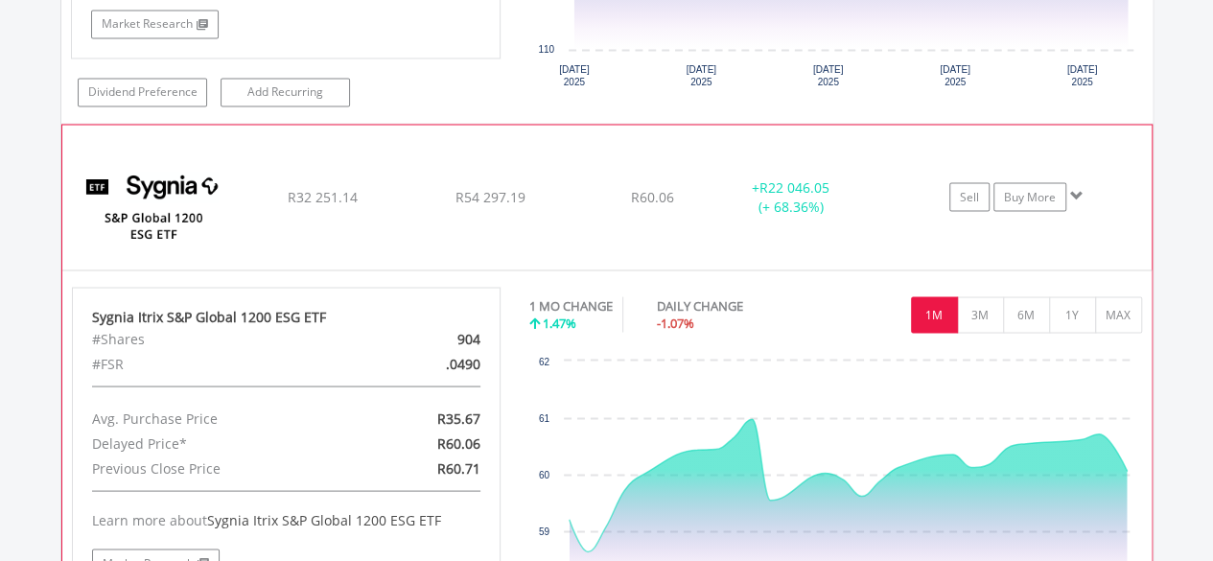
drag, startPoint x: 446, startPoint y: 338, endPoint x: 477, endPoint y: 338, distance: 31.6
click at [477, 351] on div ".0490" at bounding box center [425, 363] width 139 height 25
copy div ".0490"
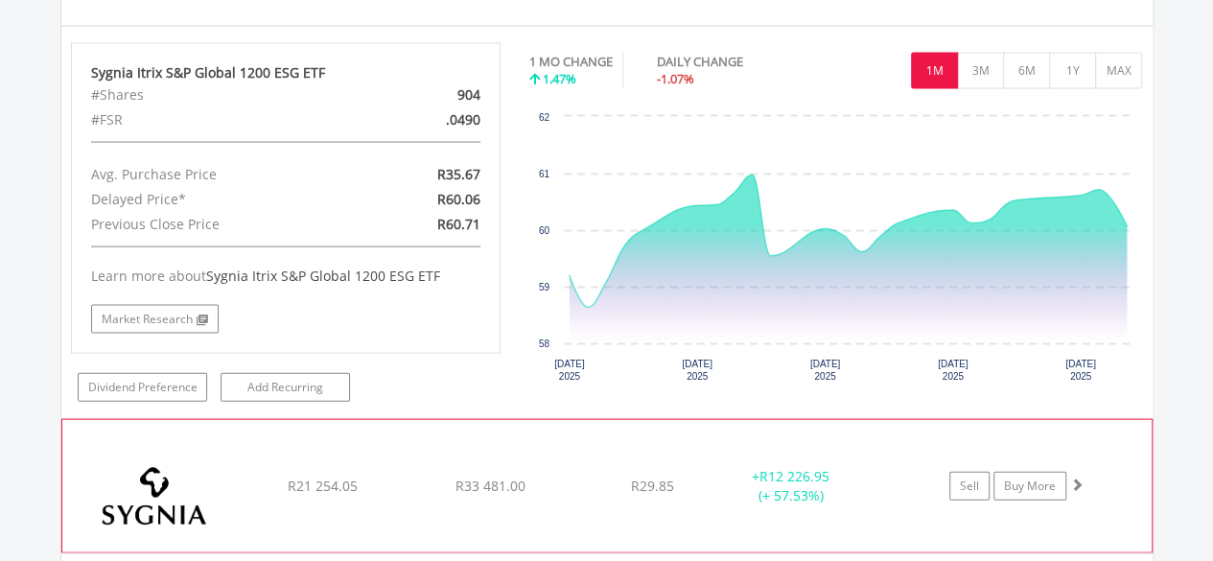
scroll to position [5582, 0]
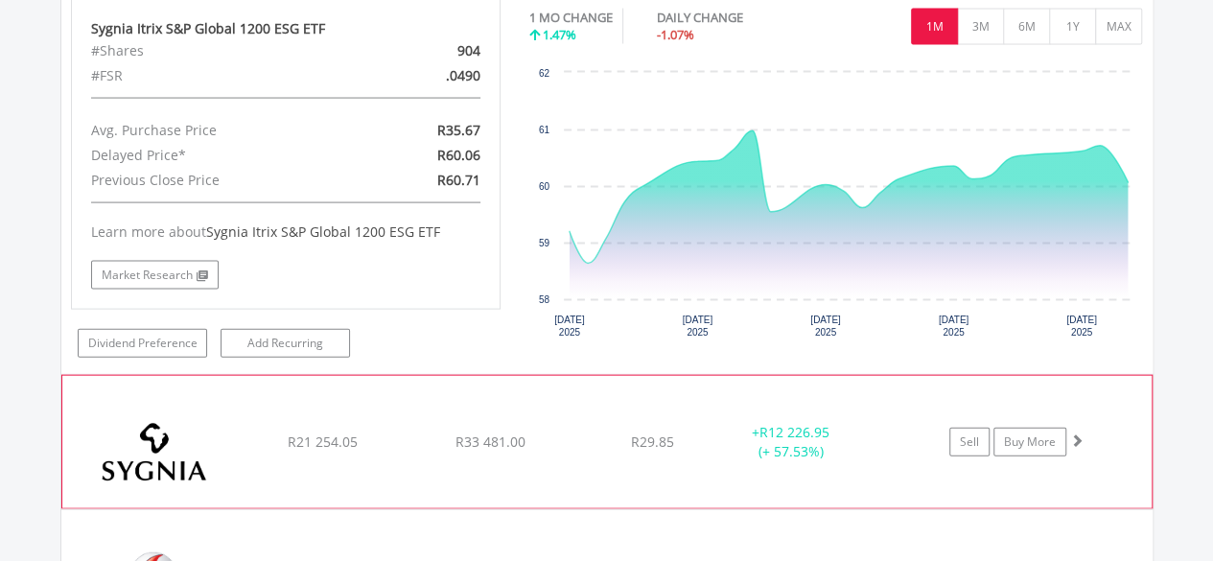
click at [147, 410] on img at bounding box center [154, 452] width 165 height 104
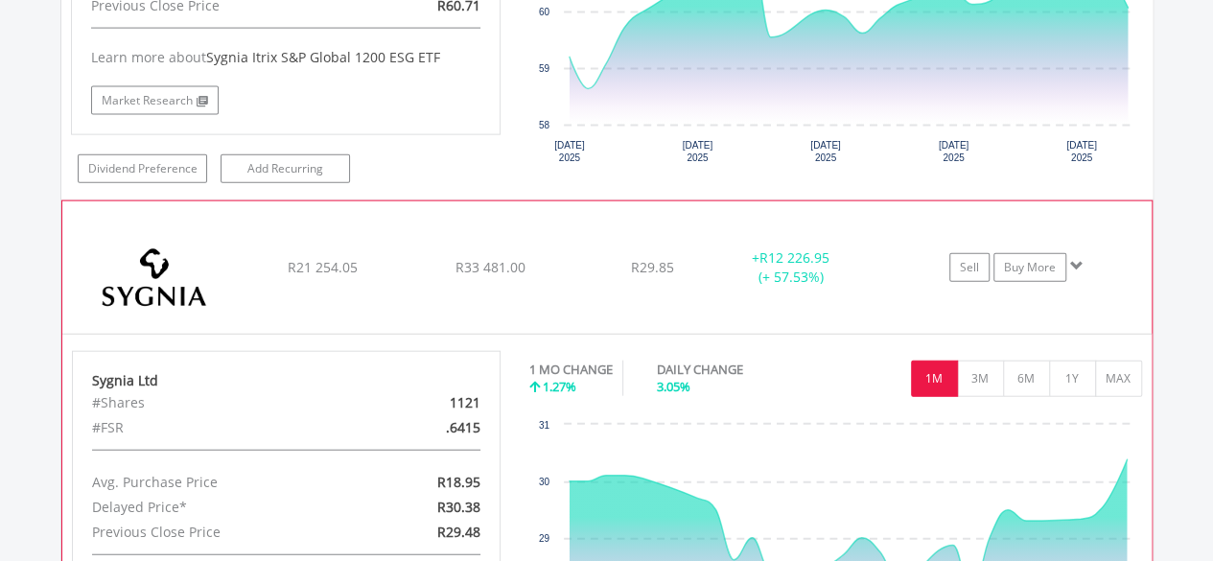
scroll to position [5774, 0]
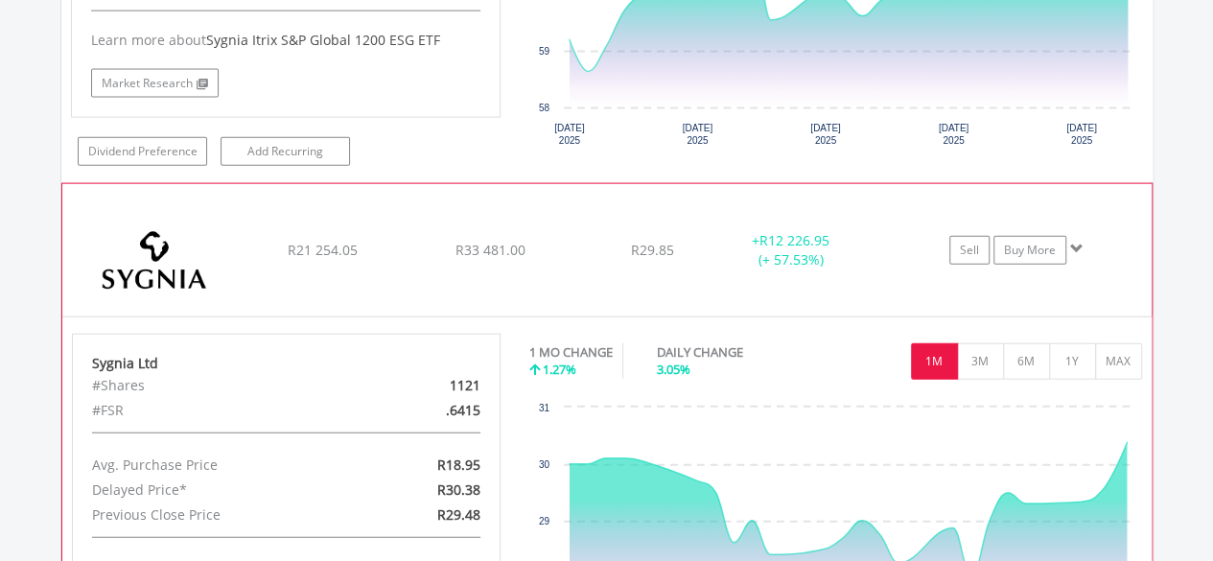
drag, startPoint x: 446, startPoint y: 381, endPoint x: 481, endPoint y: 378, distance: 35.6
click at [481, 398] on div ".6415" at bounding box center [425, 410] width 139 height 25
copy div ".6415"
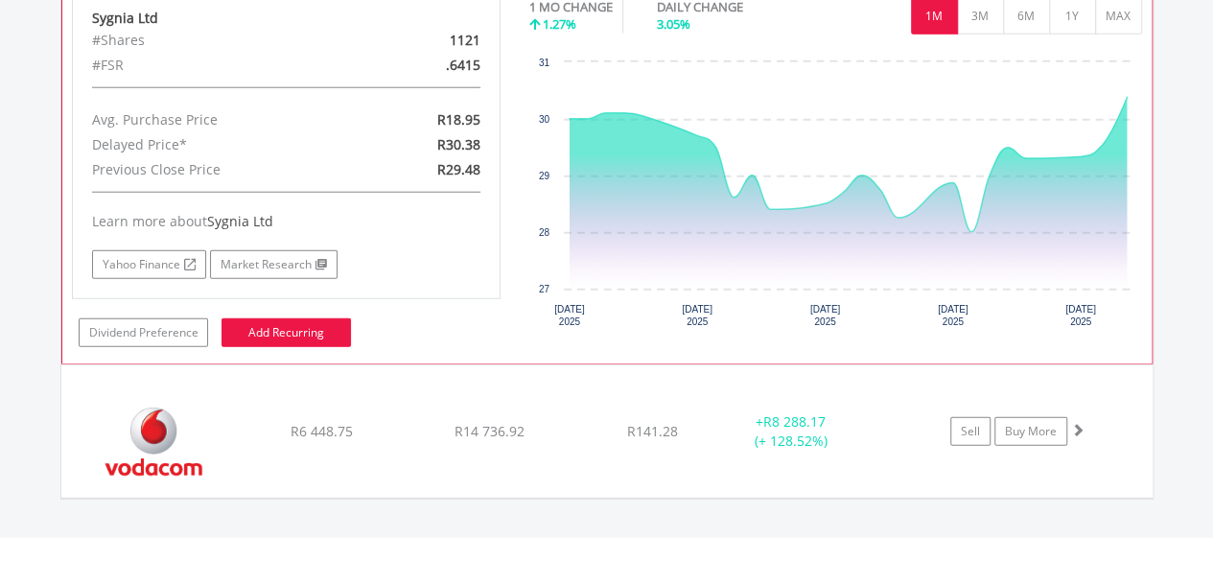
scroll to position [6254, 0]
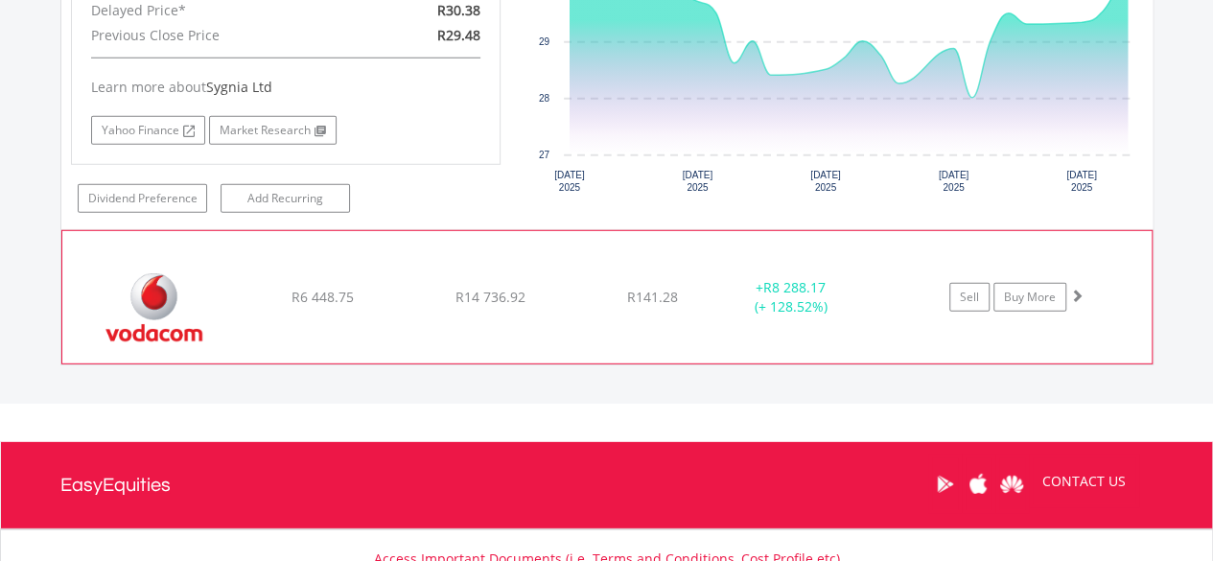
click at [136, 272] on img at bounding box center [154, 307] width 165 height 104
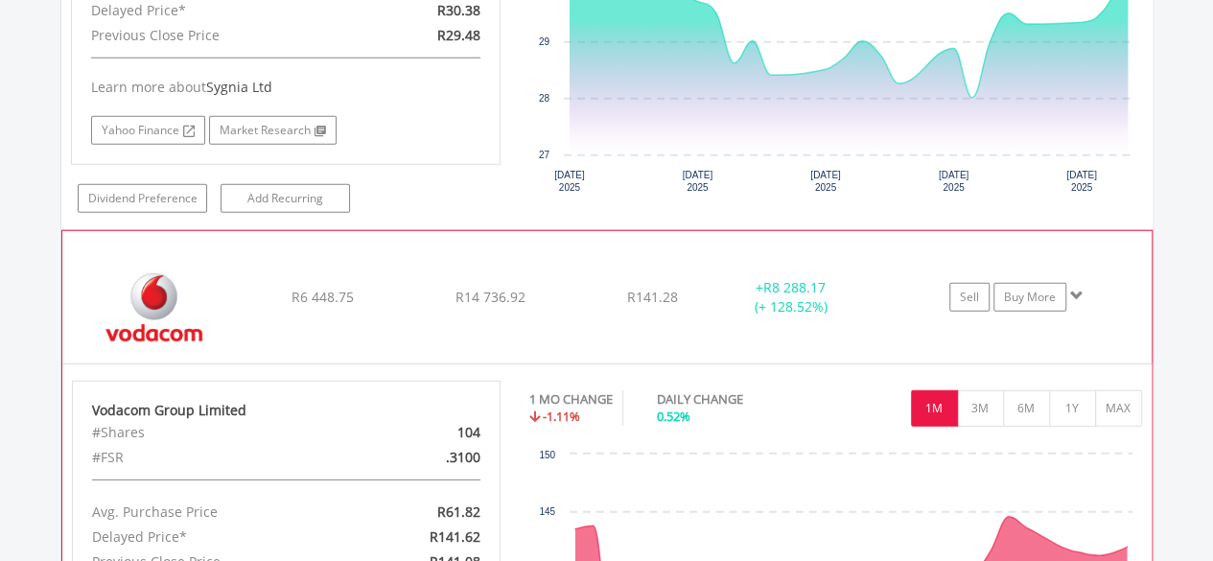
drag, startPoint x: 446, startPoint y: 423, endPoint x: 477, endPoint y: 425, distance: 30.7
click at [477, 445] on div ".3100" at bounding box center [425, 457] width 139 height 25
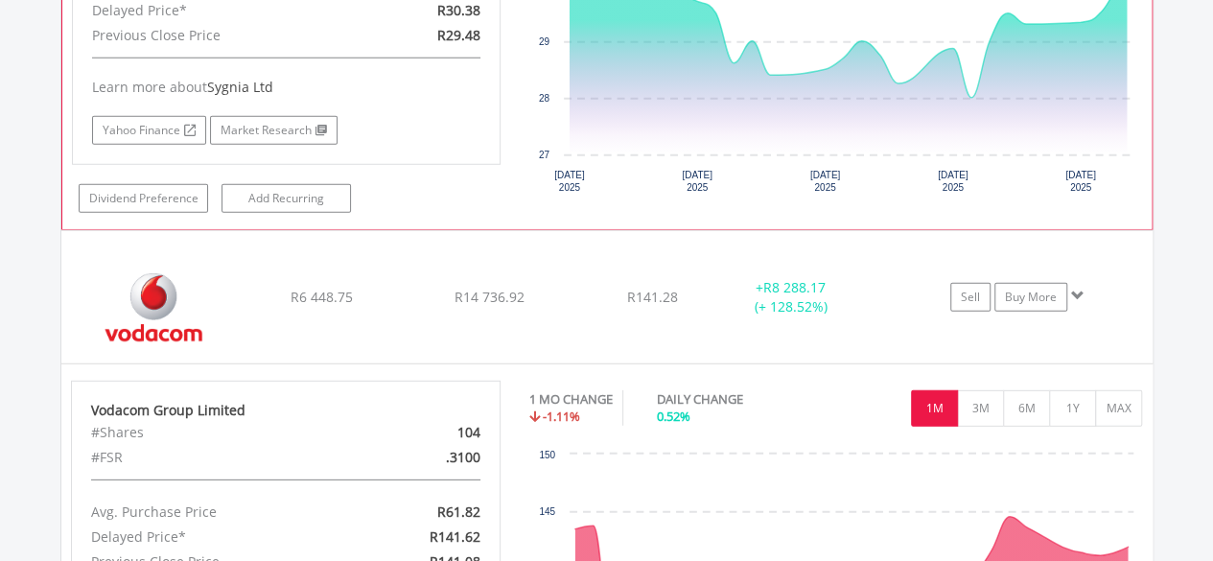
copy div ".3100"
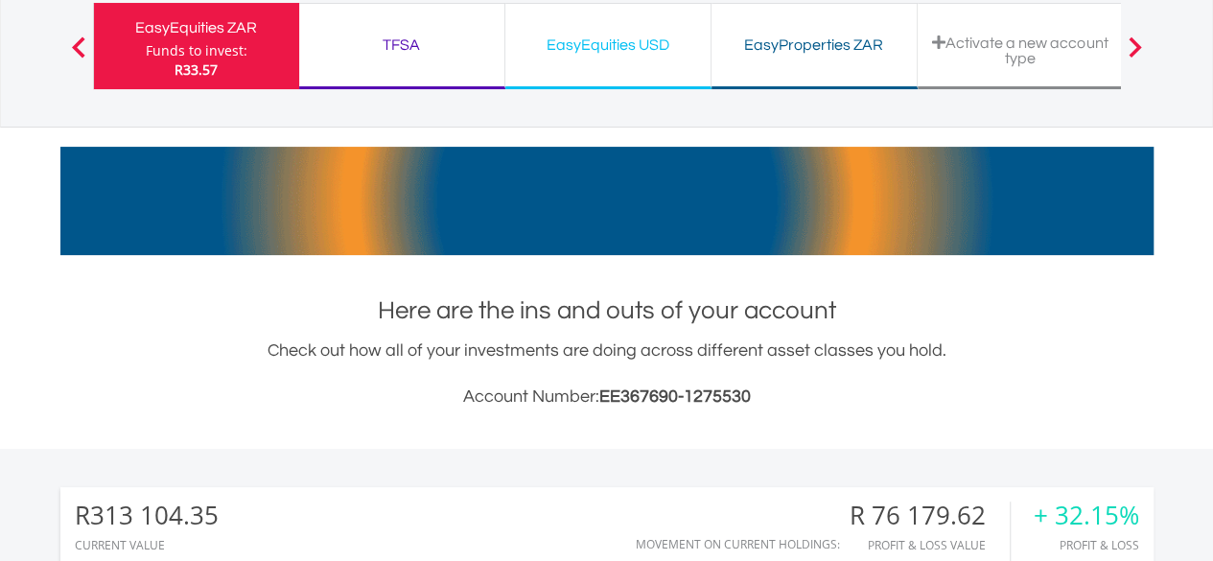
scroll to position [0, 0]
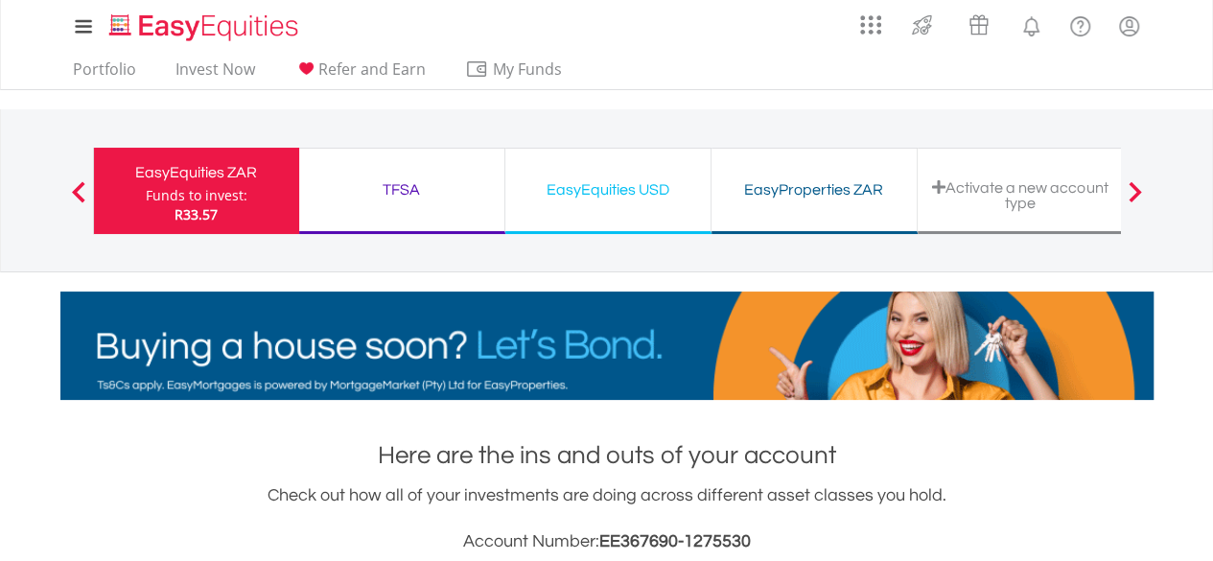
click at [589, 190] on div "EasyEquities USD" at bounding box center [608, 189] width 182 height 27
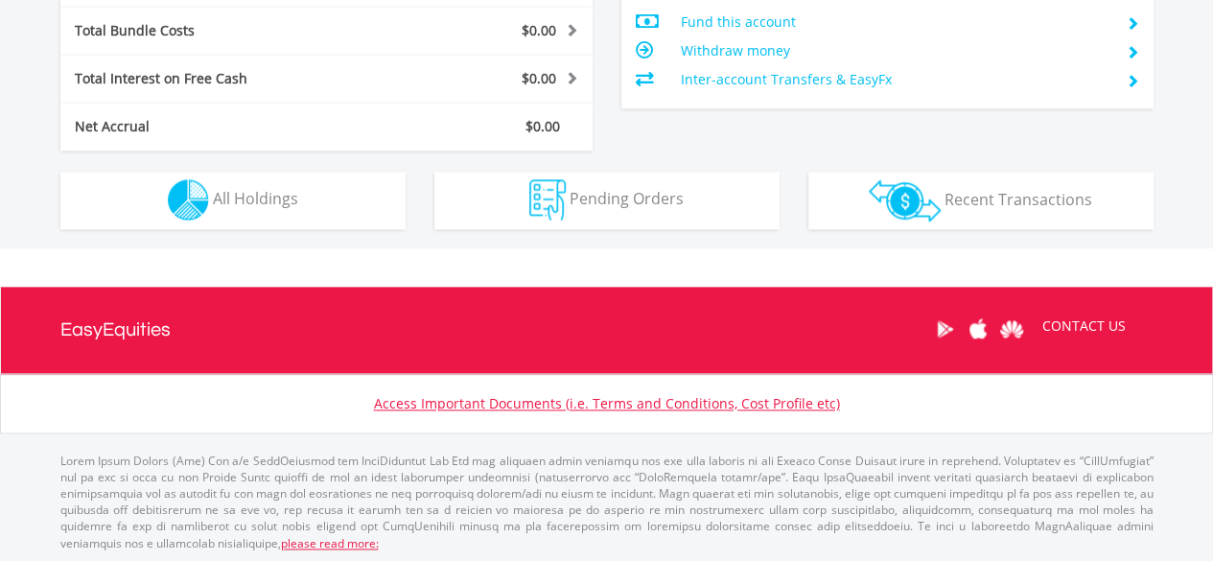
scroll to position [184, 364]
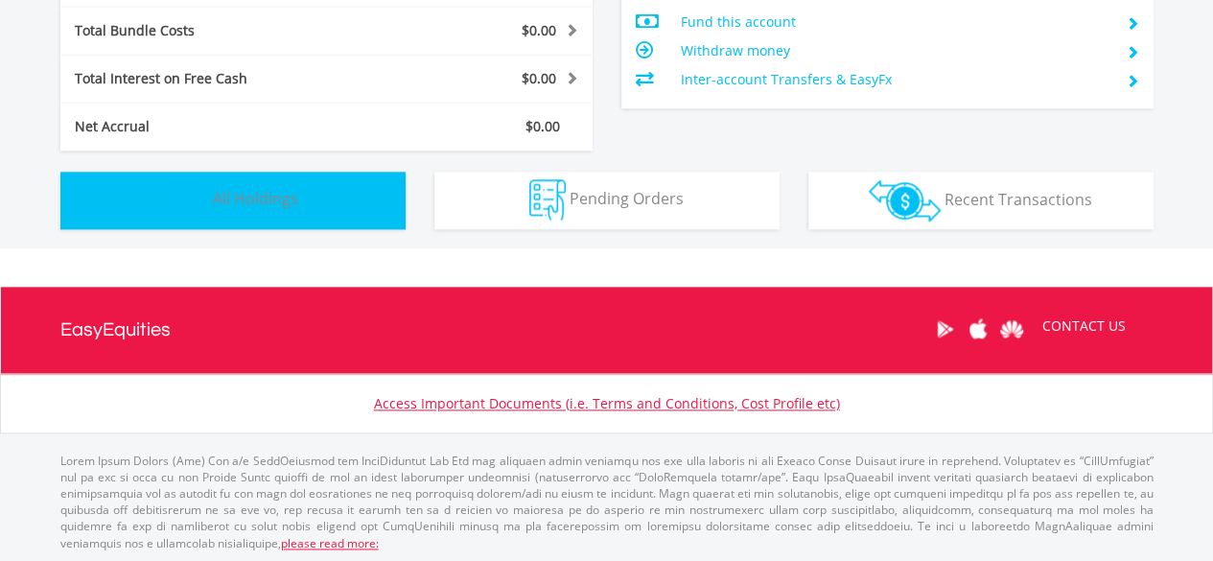
click at [199, 197] on img "button" at bounding box center [188, 199] width 41 height 41
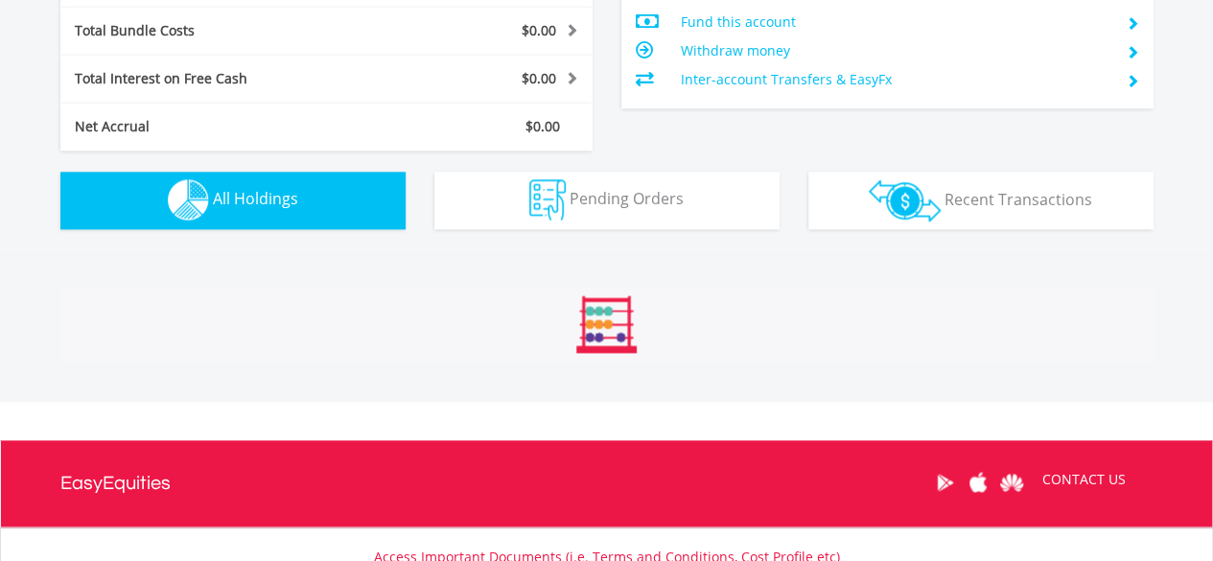
scroll to position [1344, 0]
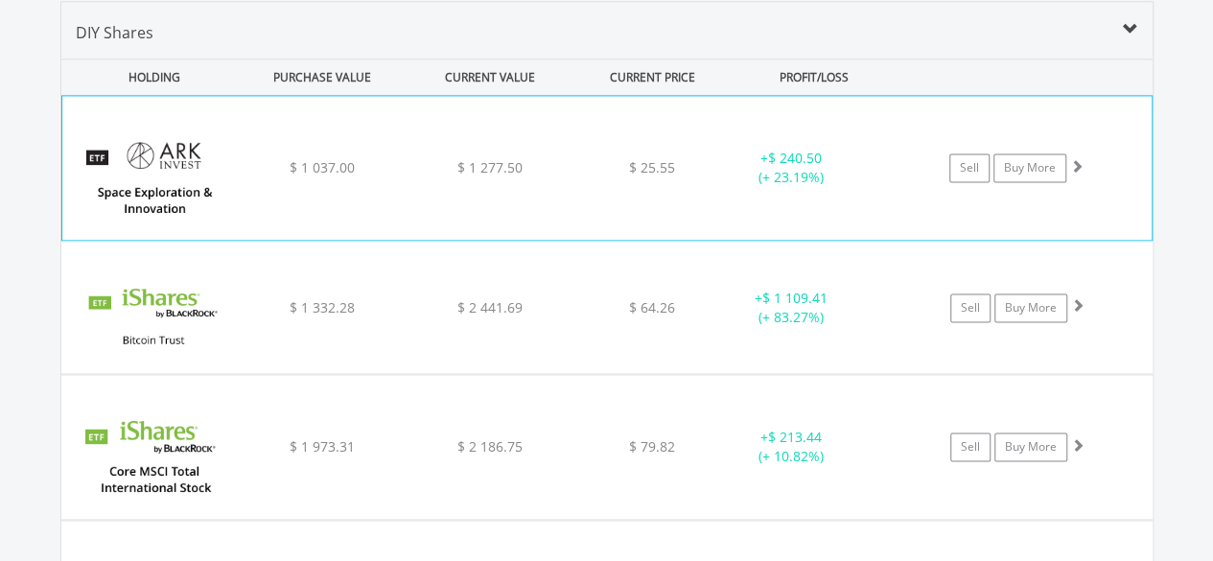
click at [158, 171] on img at bounding box center [154, 177] width 165 height 115
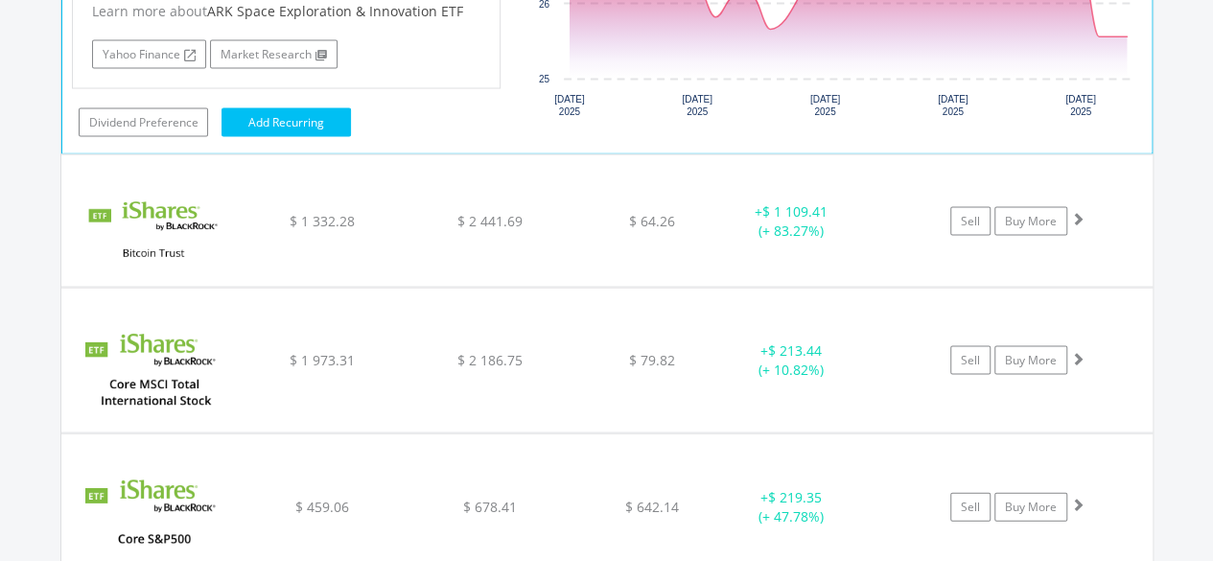
scroll to position [1824, 0]
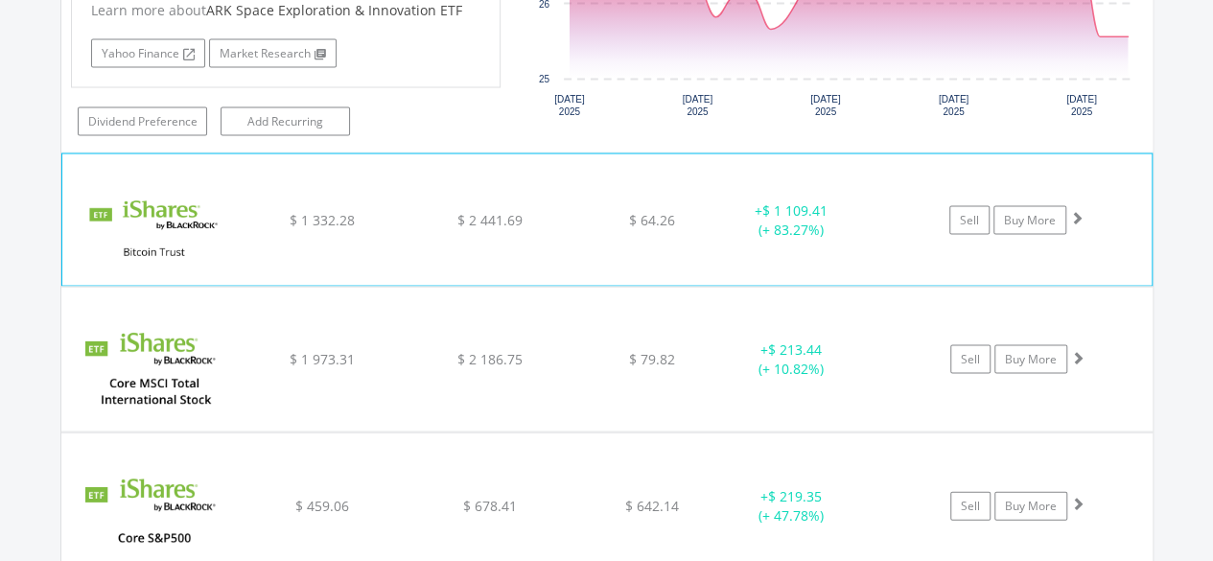
click at [138, 204] on img at bounding box center [154, 229] width 165 height 102
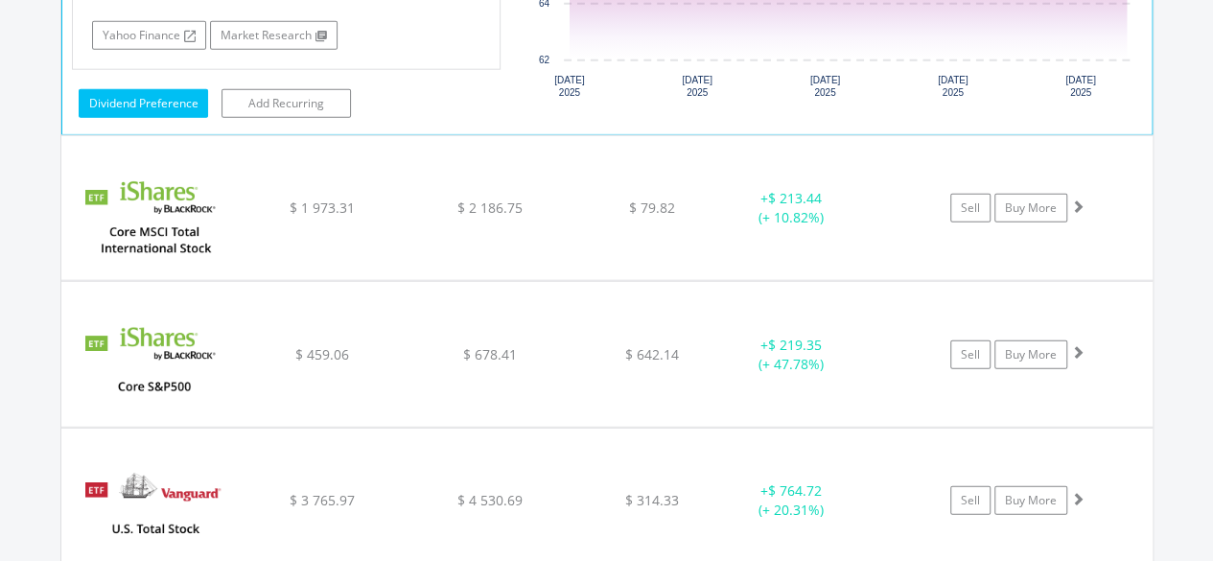
scroll to position [2399, 0]
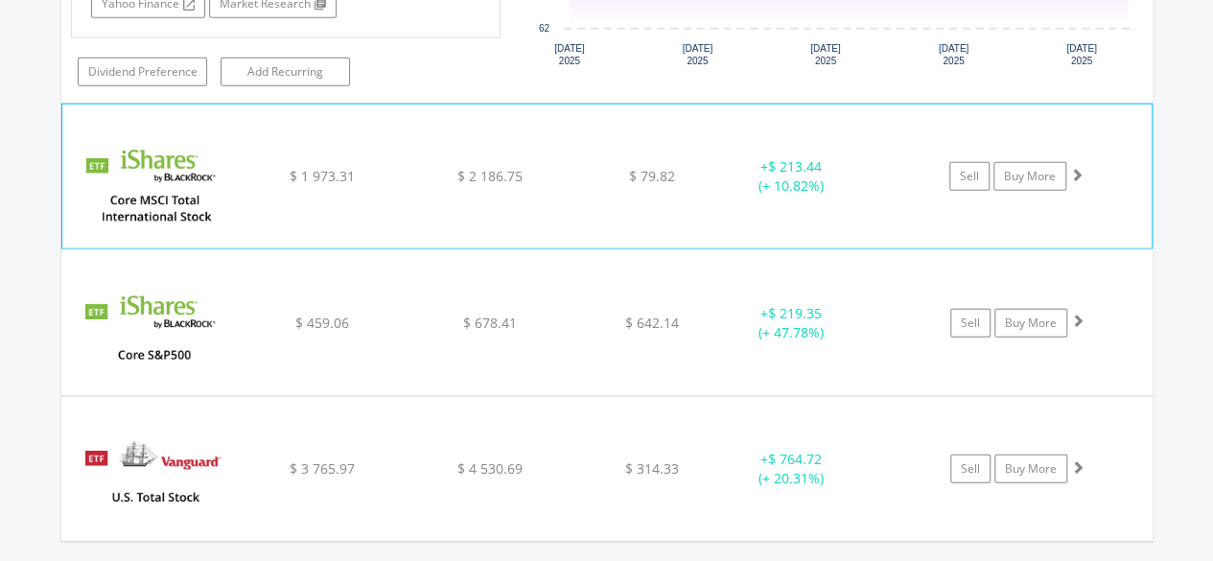
click at [142, 188] on img at bounding box center [154, 185] width 165 height 115
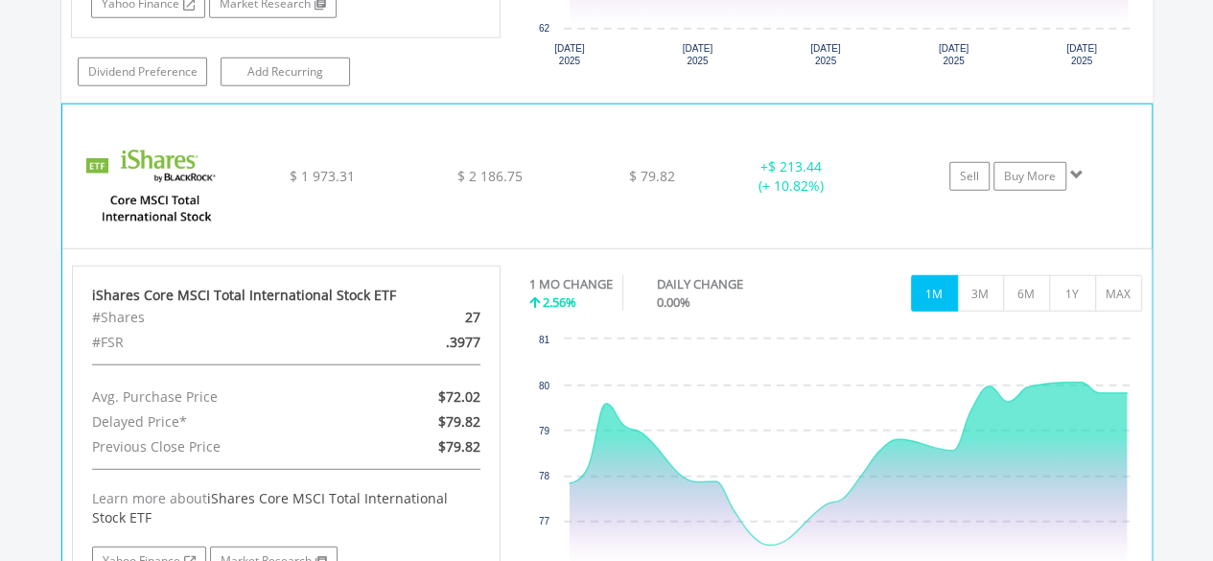
drag, startPoint x: 446, startPoint y: 337, endPoint x: 477, endPoint y: 337, distance: 30.7
click at [477, 337] on div ".3977" at bounding box center [425, 342] width 139 height 25
copy div ".3977"
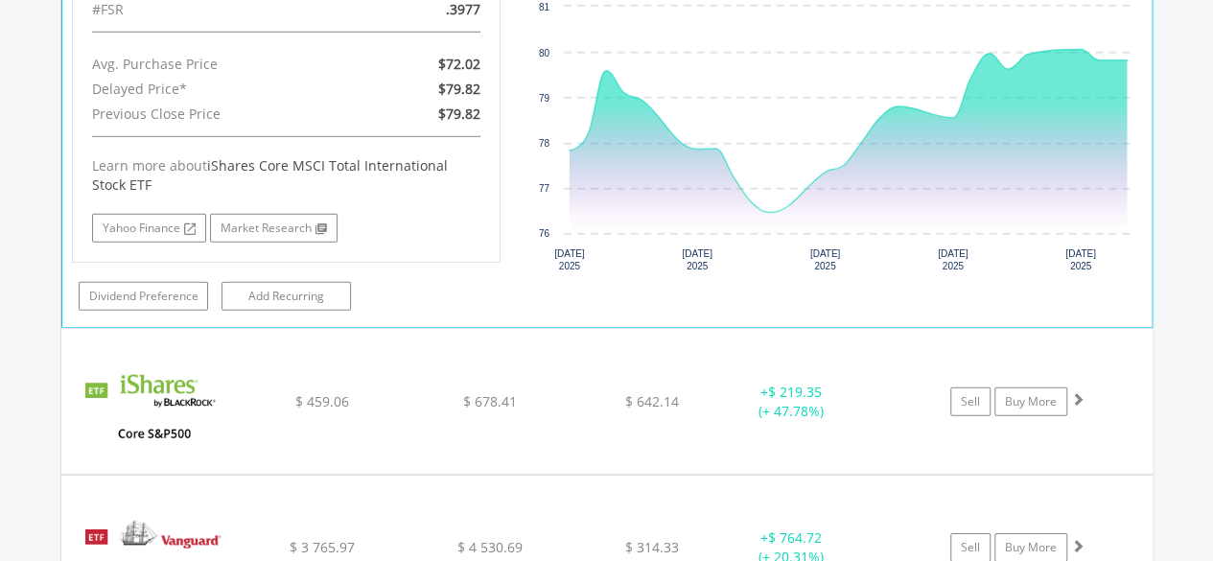
scroll to position [2783, 0]
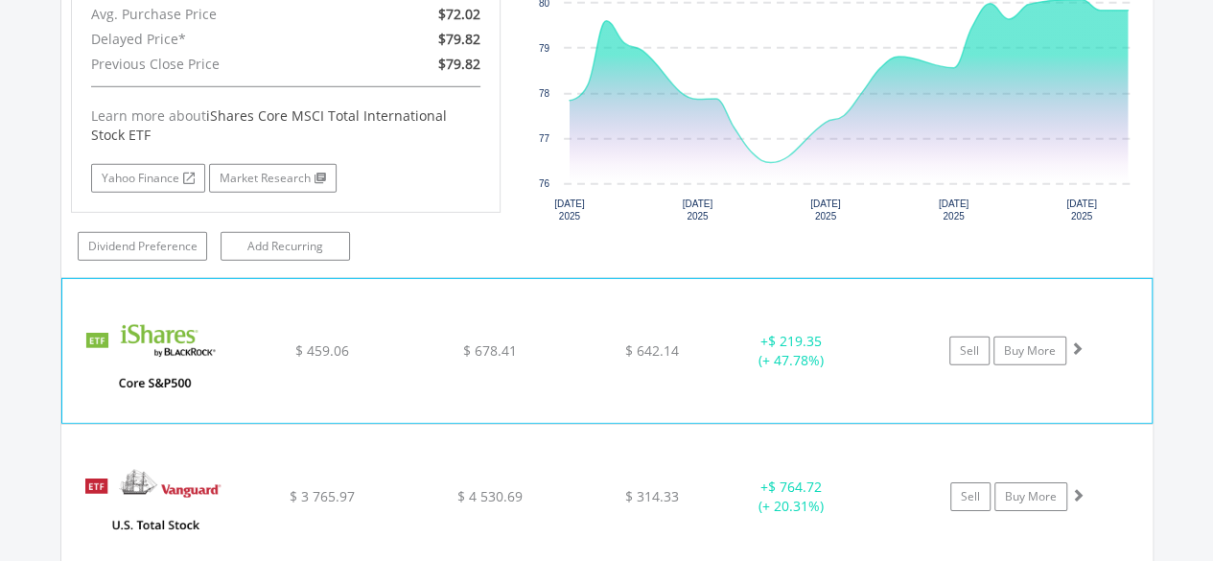
click at [163, 331] on img at bounding box center [154, 360] width 165 height 115
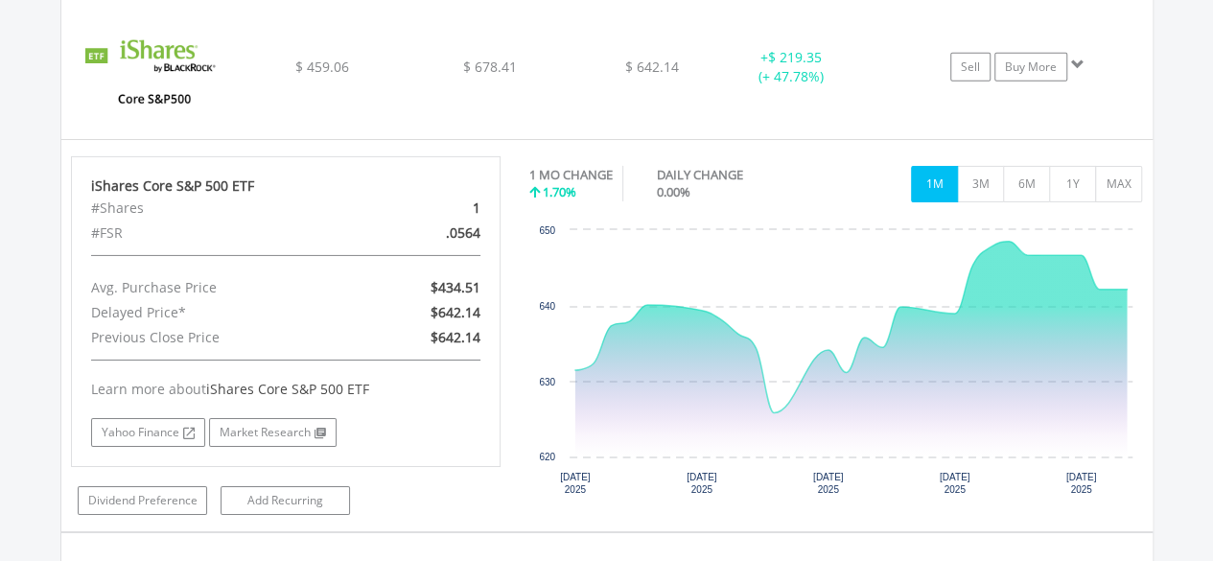
scroll to position [3070, 0]
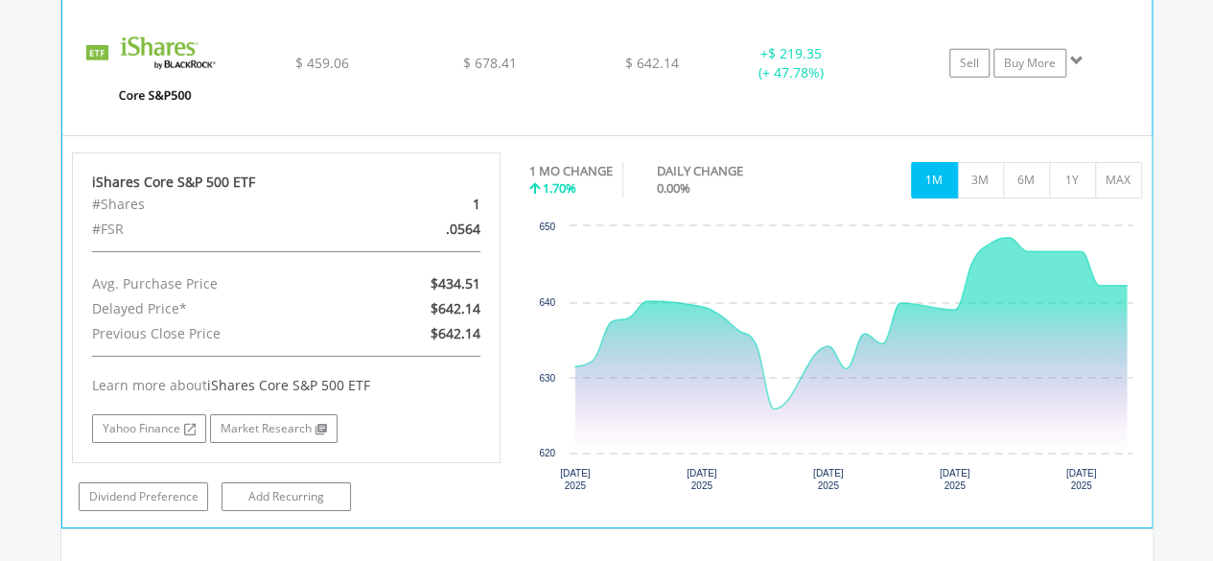
drag, startPoint x: 446, startPoint y: 216, endPoint x: 477, endPoint y: 215, distance: 30.7
click at [477, 217] on div ".0564" at bounding box center [425, 229] width 139 height 25
copy div ".0564"
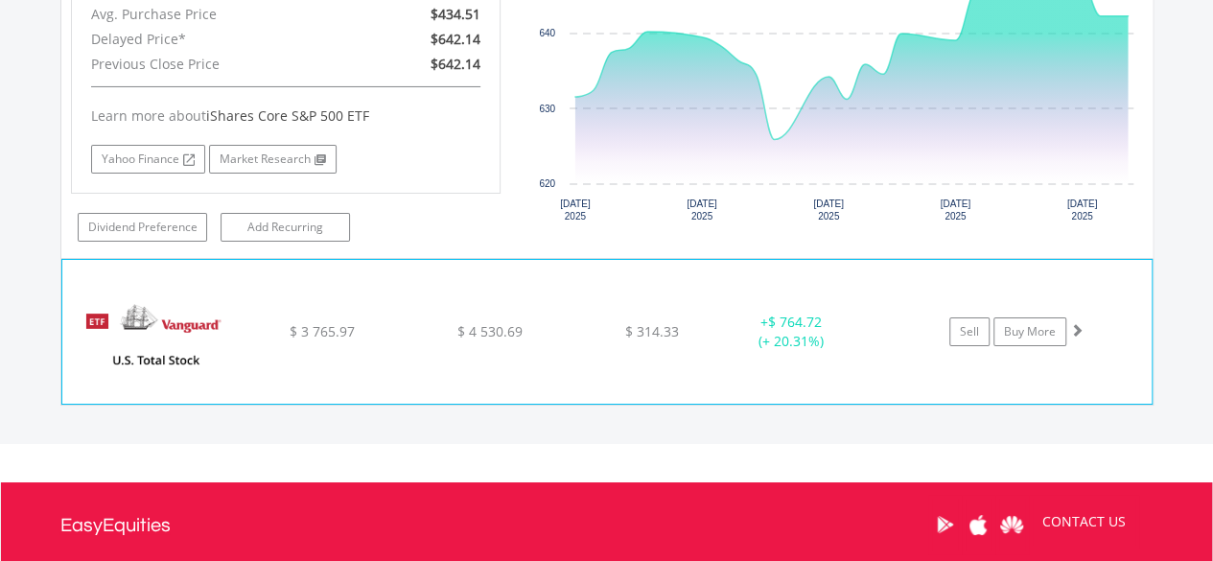
scroll to position [3358, 0]
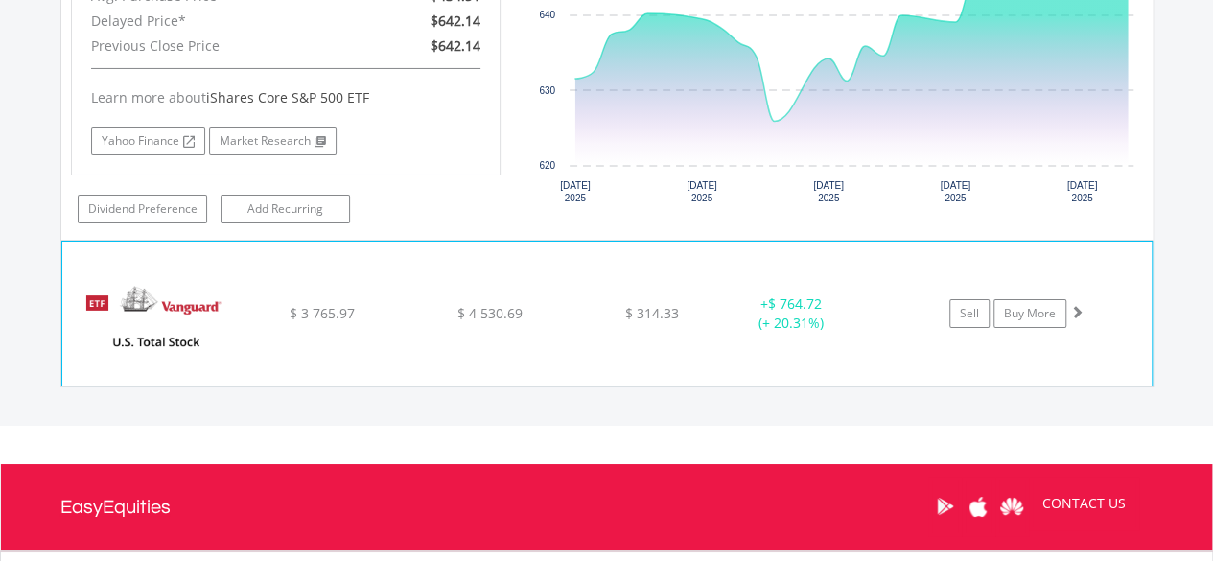
click at [179, 289] on img at bounding box center [154, 323] width 165 height 115
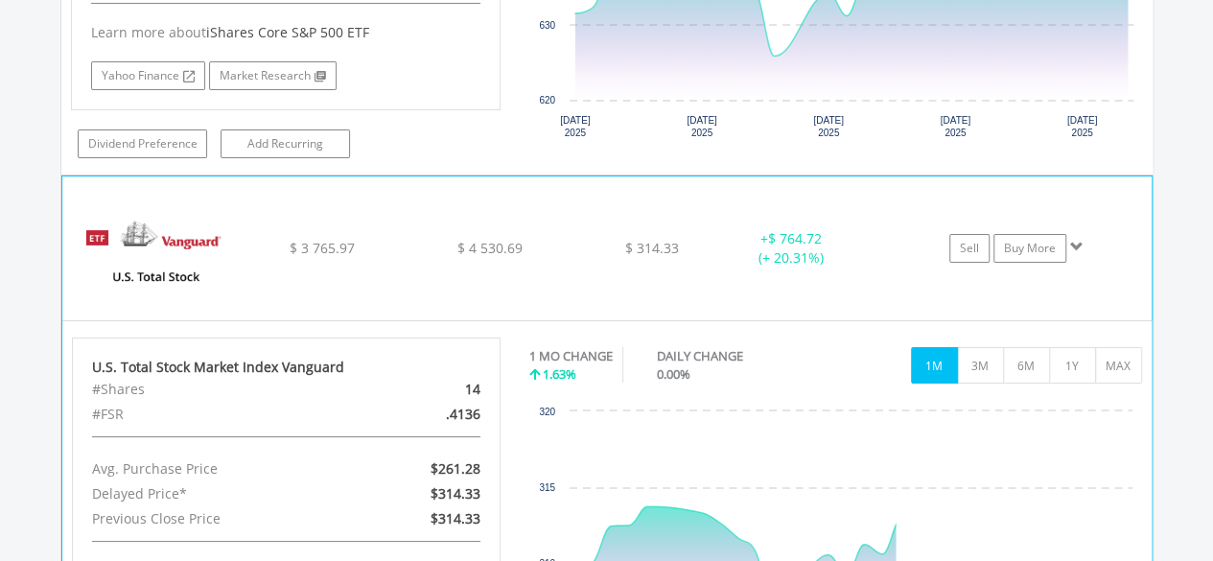
scroll to position [3454, 0]
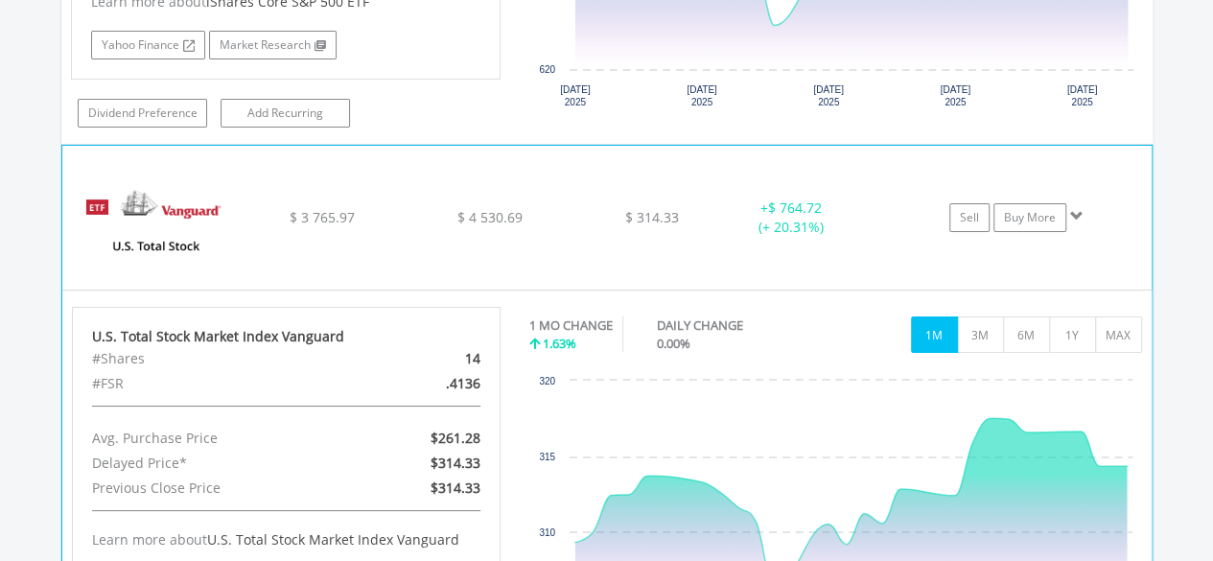
drag, startPoint x: 467, startPoint y: 340, endPoint x: 478, endPoint y: 365, distance: 27.5
click at [478, 365] on div "U.S. Total Stock Market Index Vanguard #Shares 14 #FSR .4136 Avg. Purchase Pric…" at bounding box center [287, 462] width 430 height 311
click at [447, 377] on div ".4136" at bounding box center [425, 383] width 139 height 25
drag, startPoint x: 446, startPoint y: 371, endPoint x: 477, endPoint y: 371, distance: 31.6
click at [477, 371] on div ".4136" at bounding box center [425, 383] width 139 height 25
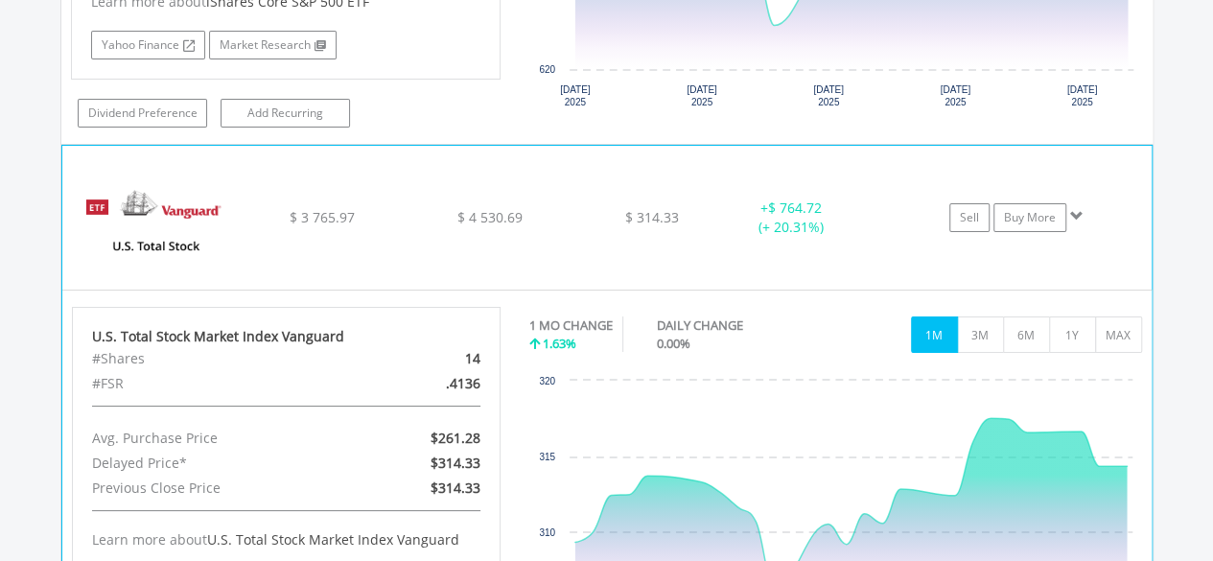
copy div ".4136"
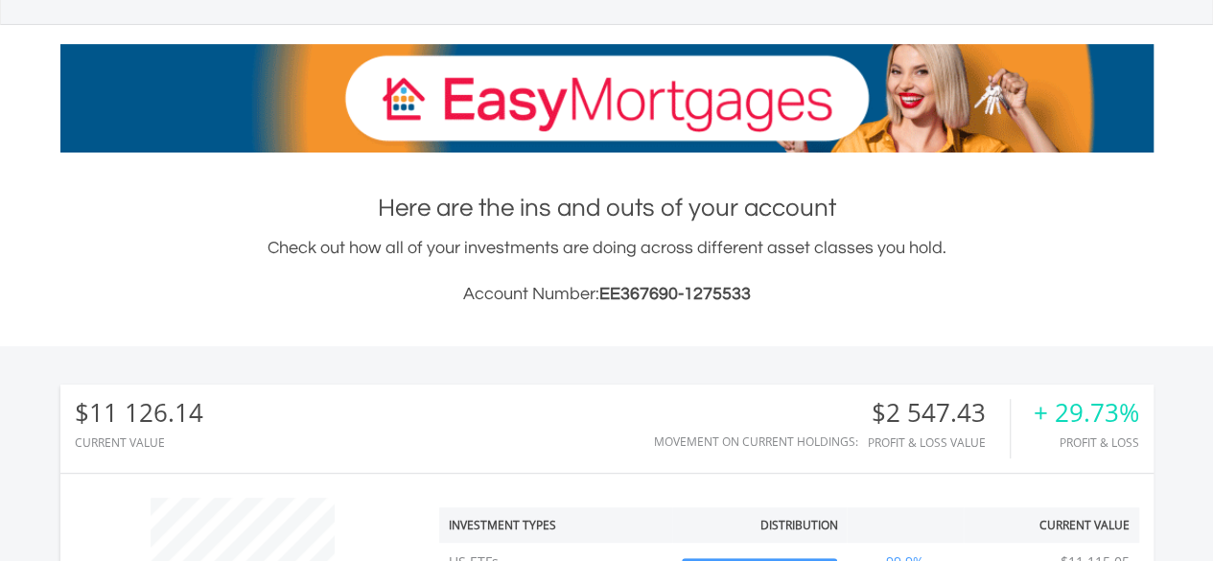
scroll to position [0, 0]
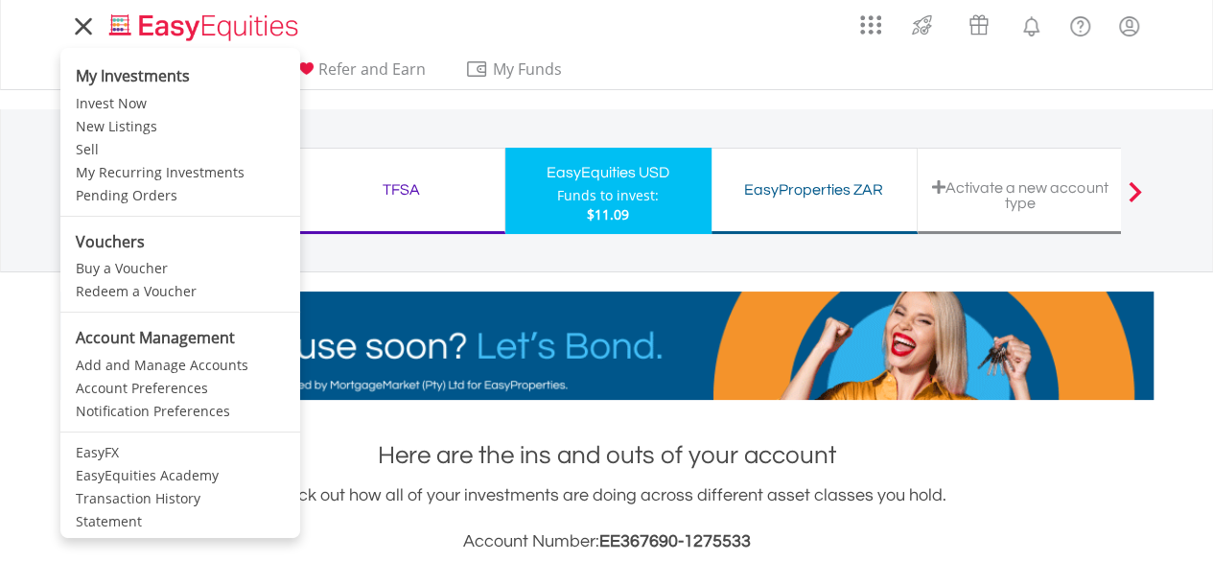
click at [87, 26] on icon at bounding box center [83, 26] width 27 height 24
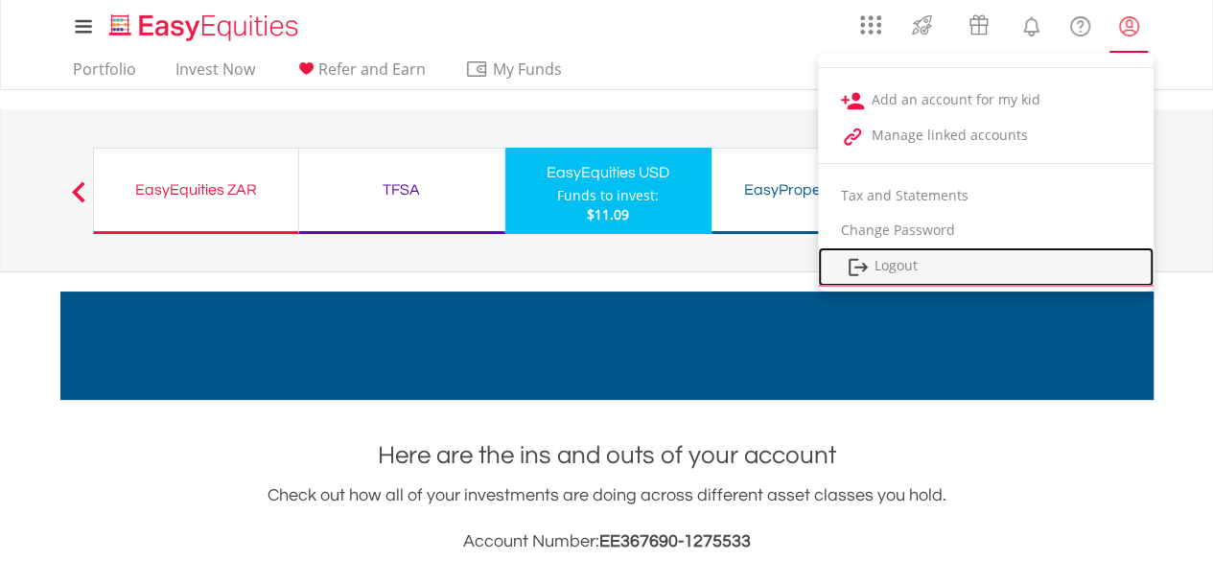
click at [912, 271] on link "Logout" at bounding box center [986, 266] width 336 height 39
